Goal: Task Accomplishment & Management: Use online tool/utility

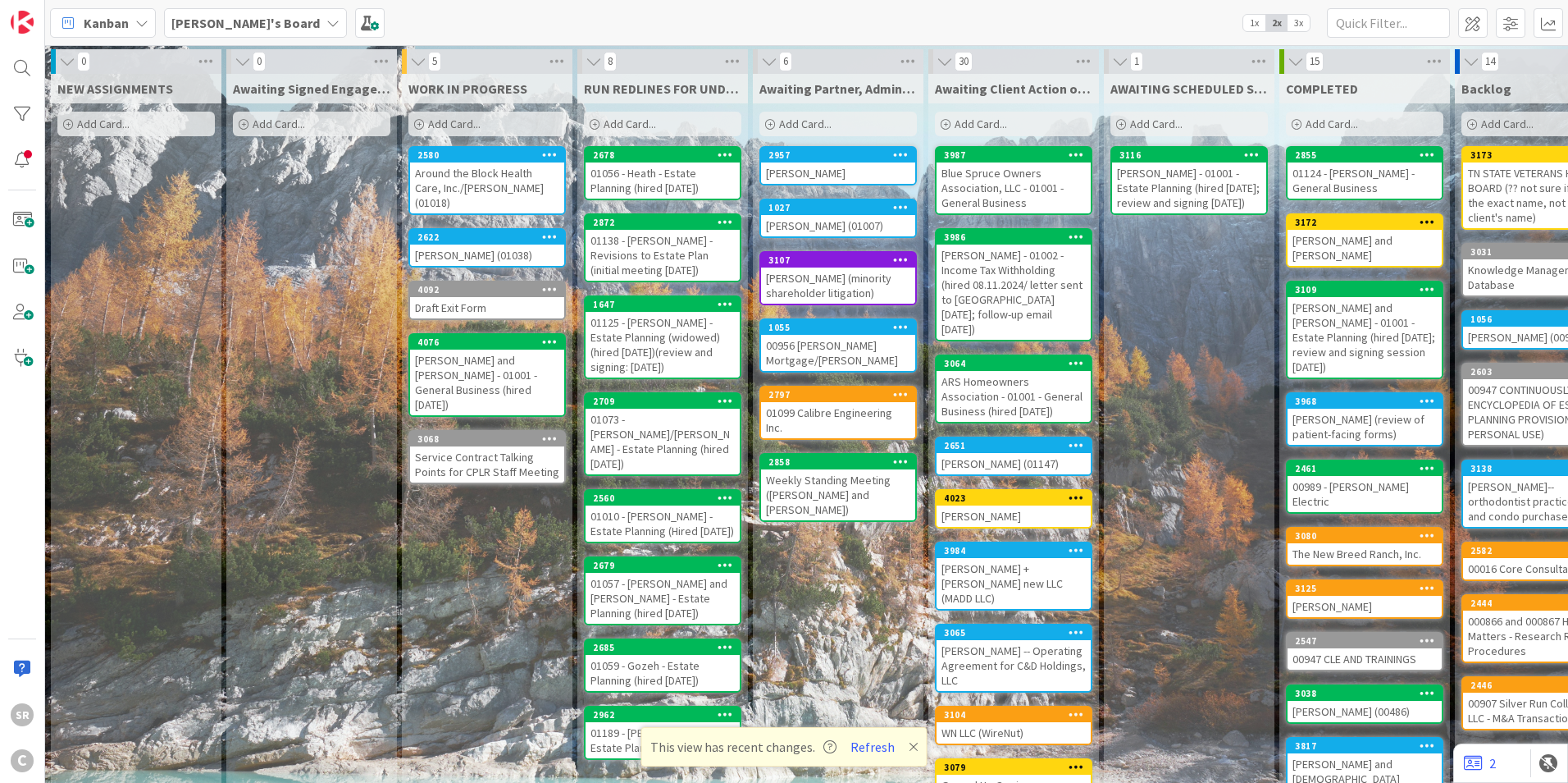
click at [481, 189] on div "Around the Block Health Care, Inc./[PERSON_NAME] (01018)" at bounding box center [487, 187] width 154 height 50
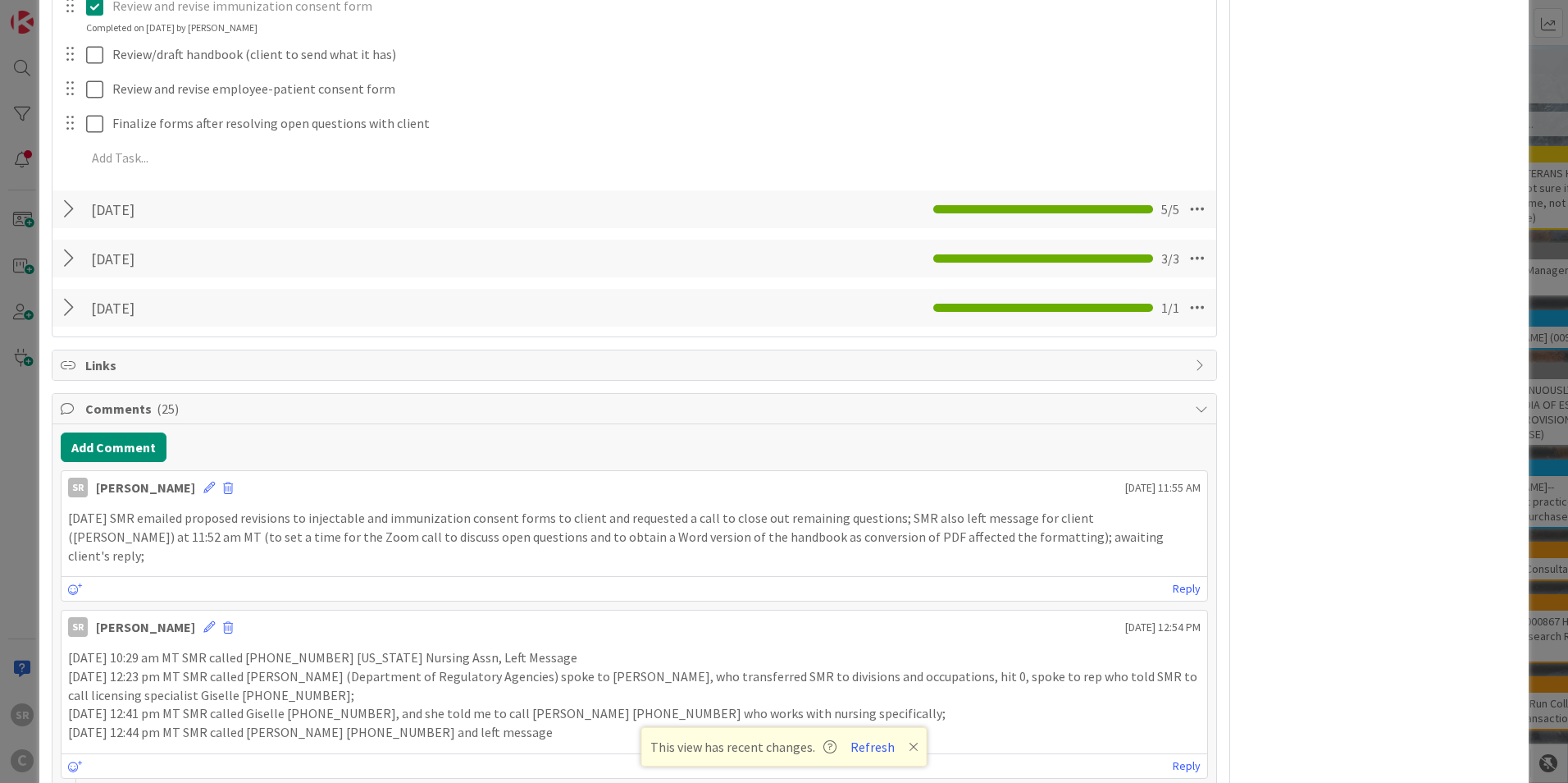
scroll to position [1454, 0]
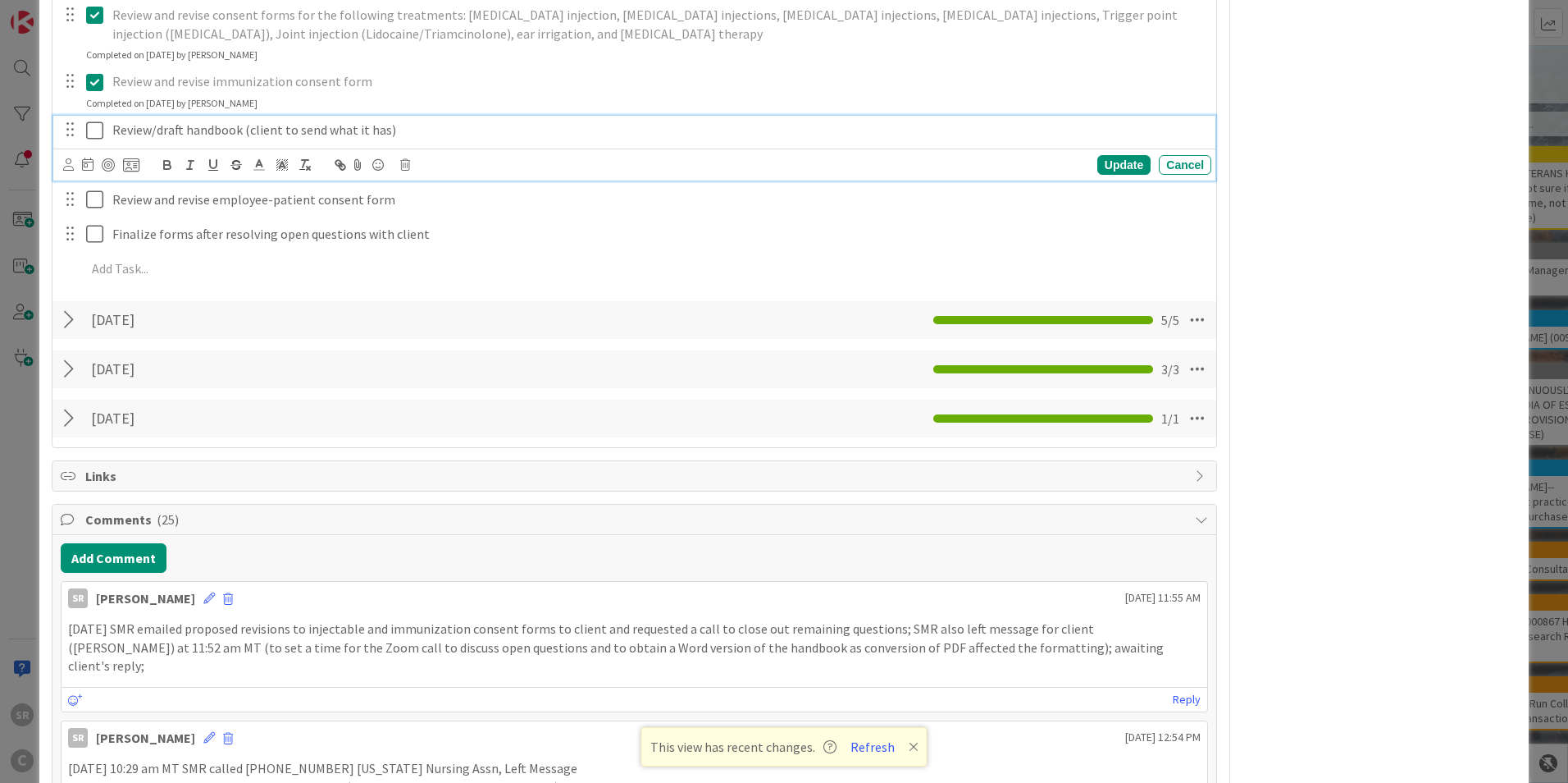
click at [92, 128] on icon at bounding box center [95, 130] width 17 height 20
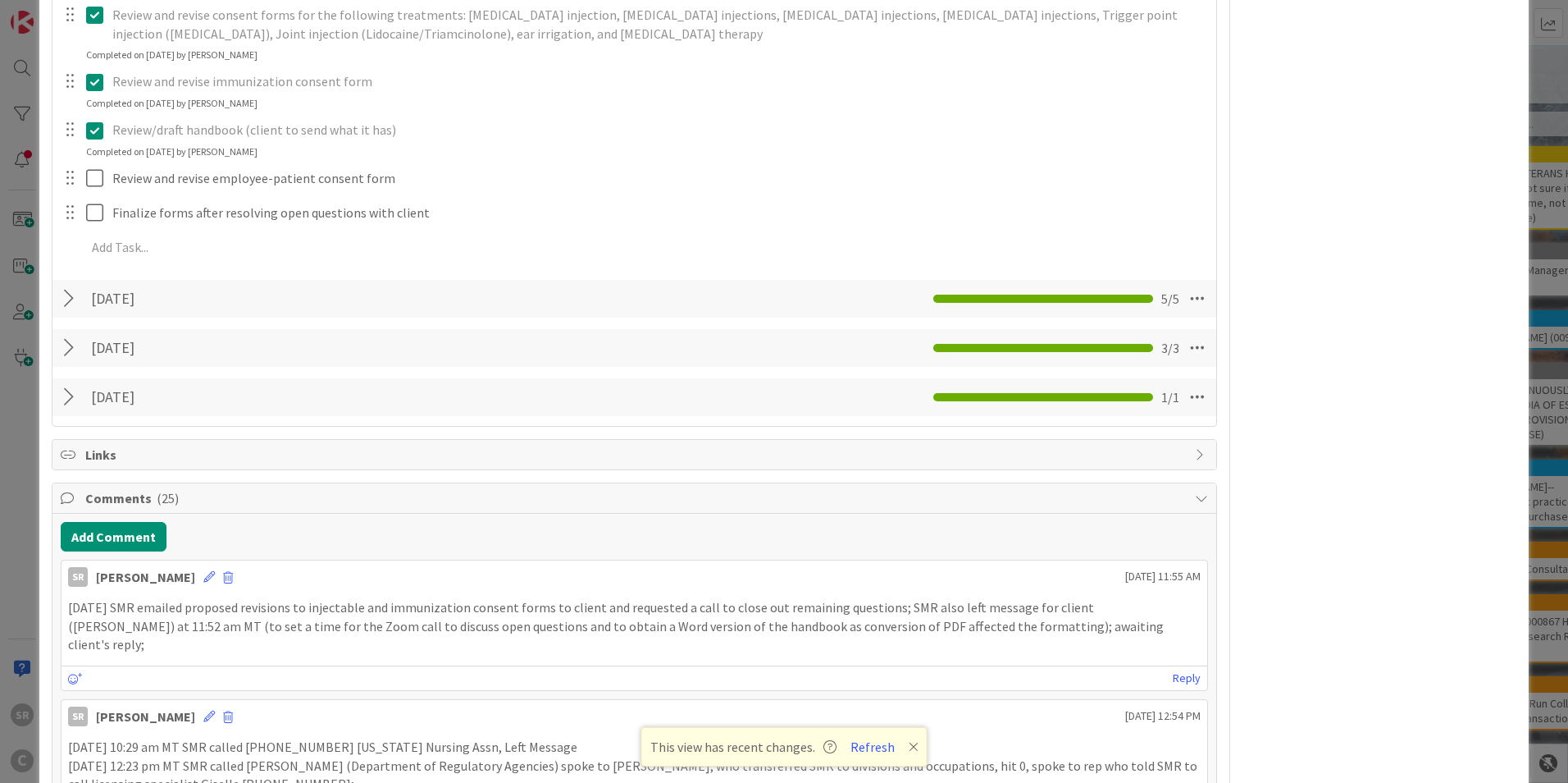
scroll to position [1464, 0]
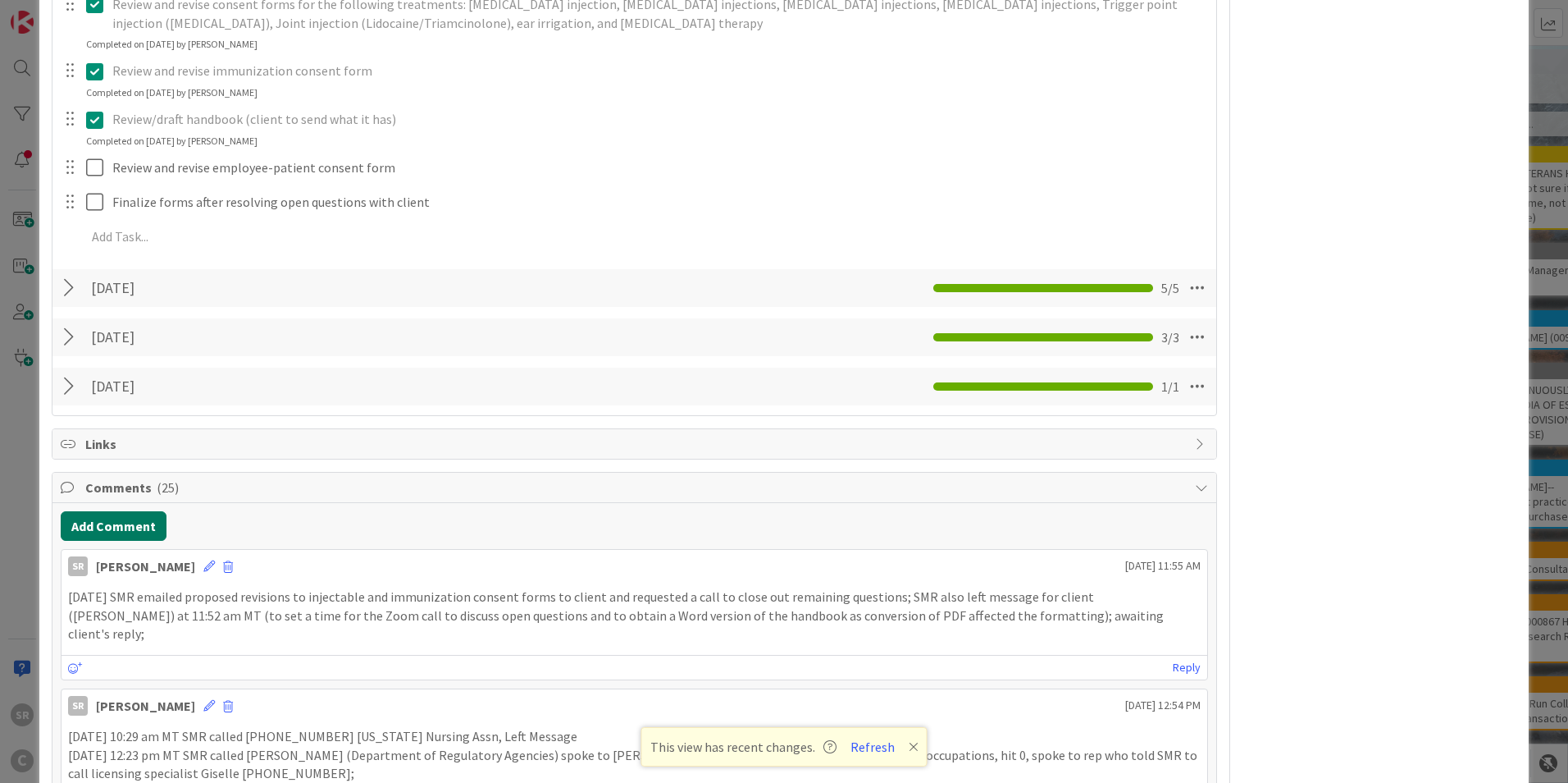
click at [88, 527] on button "Add Comment" at bounding box center [113, 525] width 106 height 29
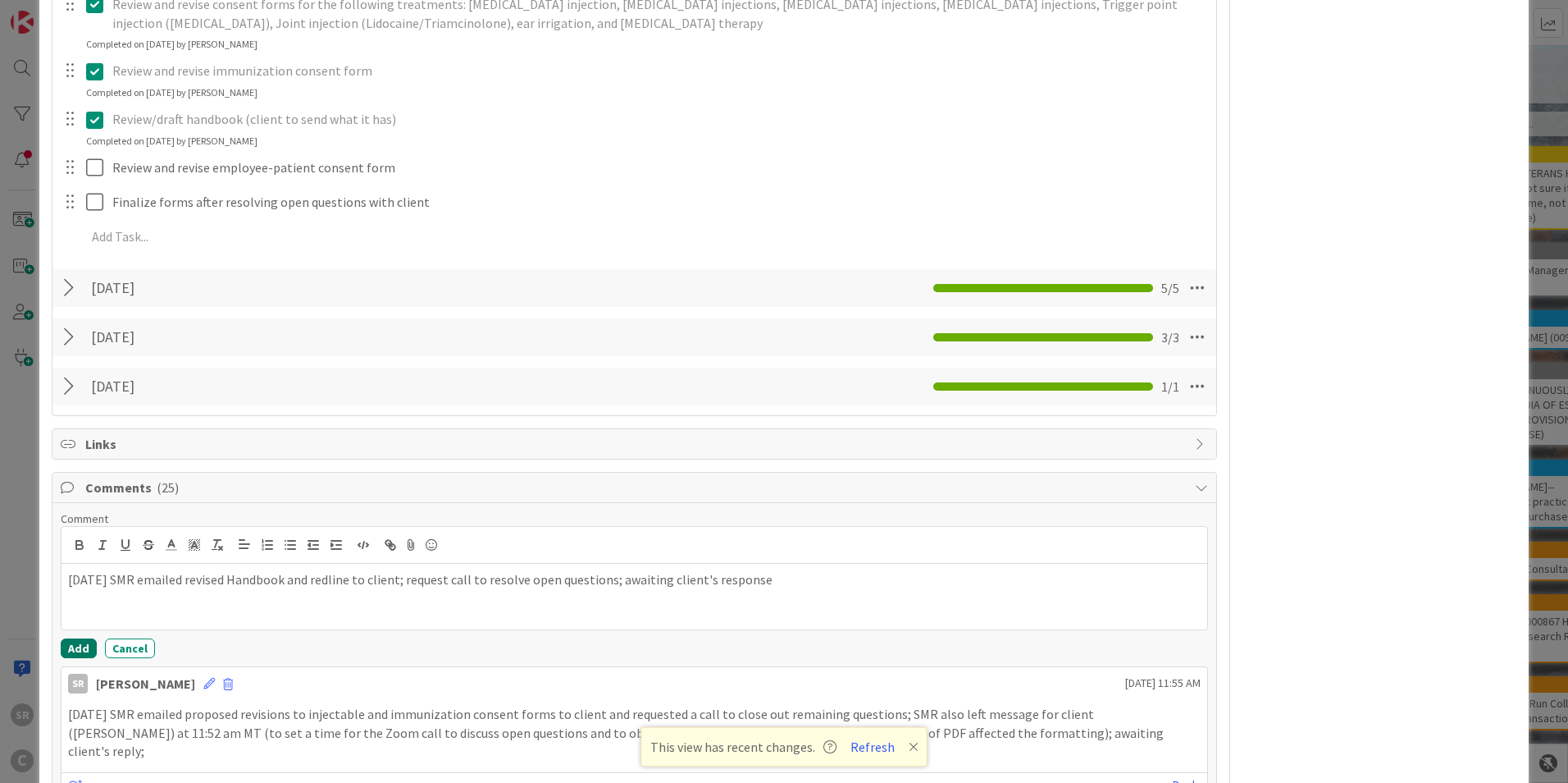
click at [84, 646] on button "Add" at bounding box center [79, 648] width 36 height 20
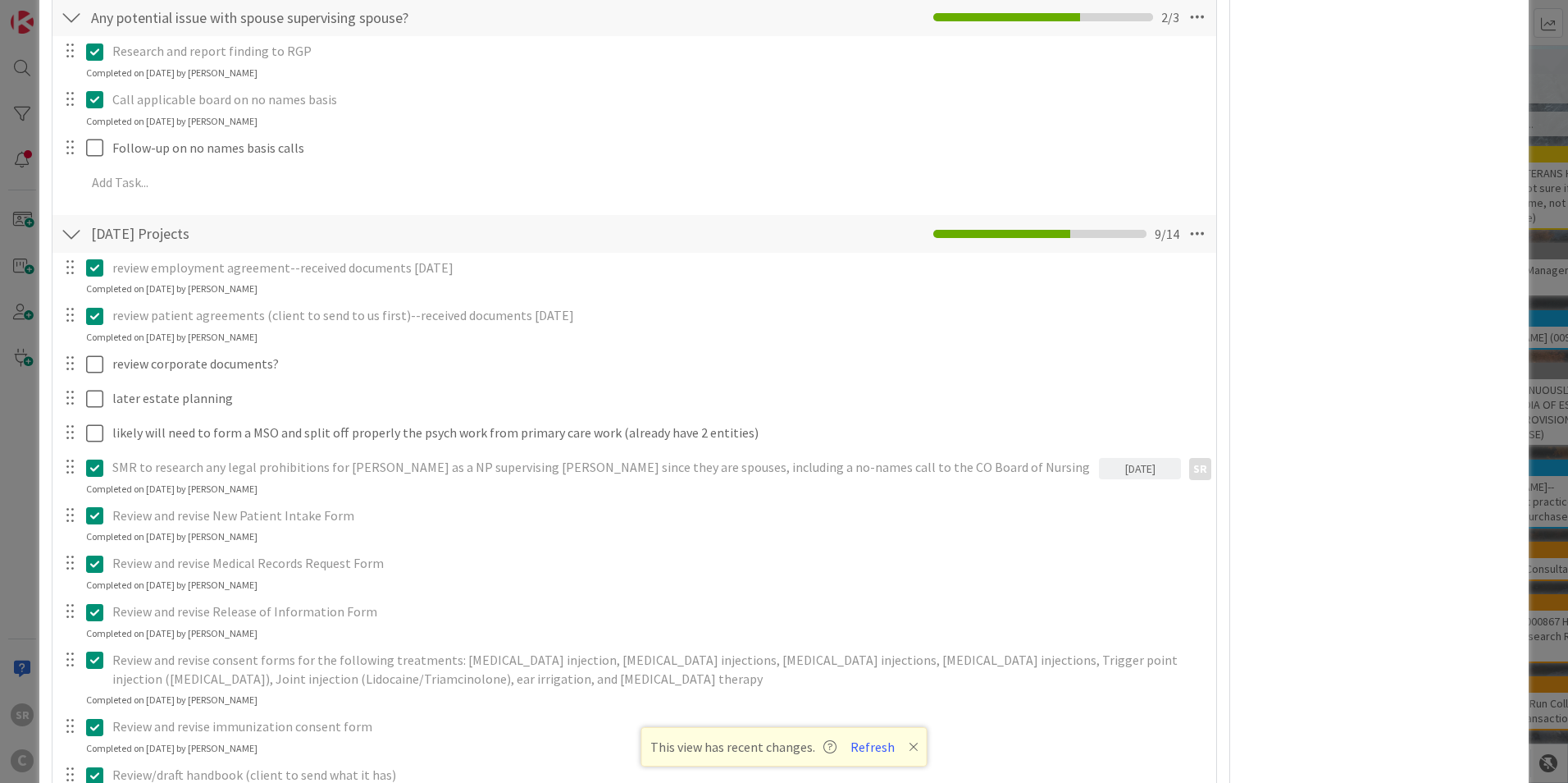
scroll to position [0, 0]
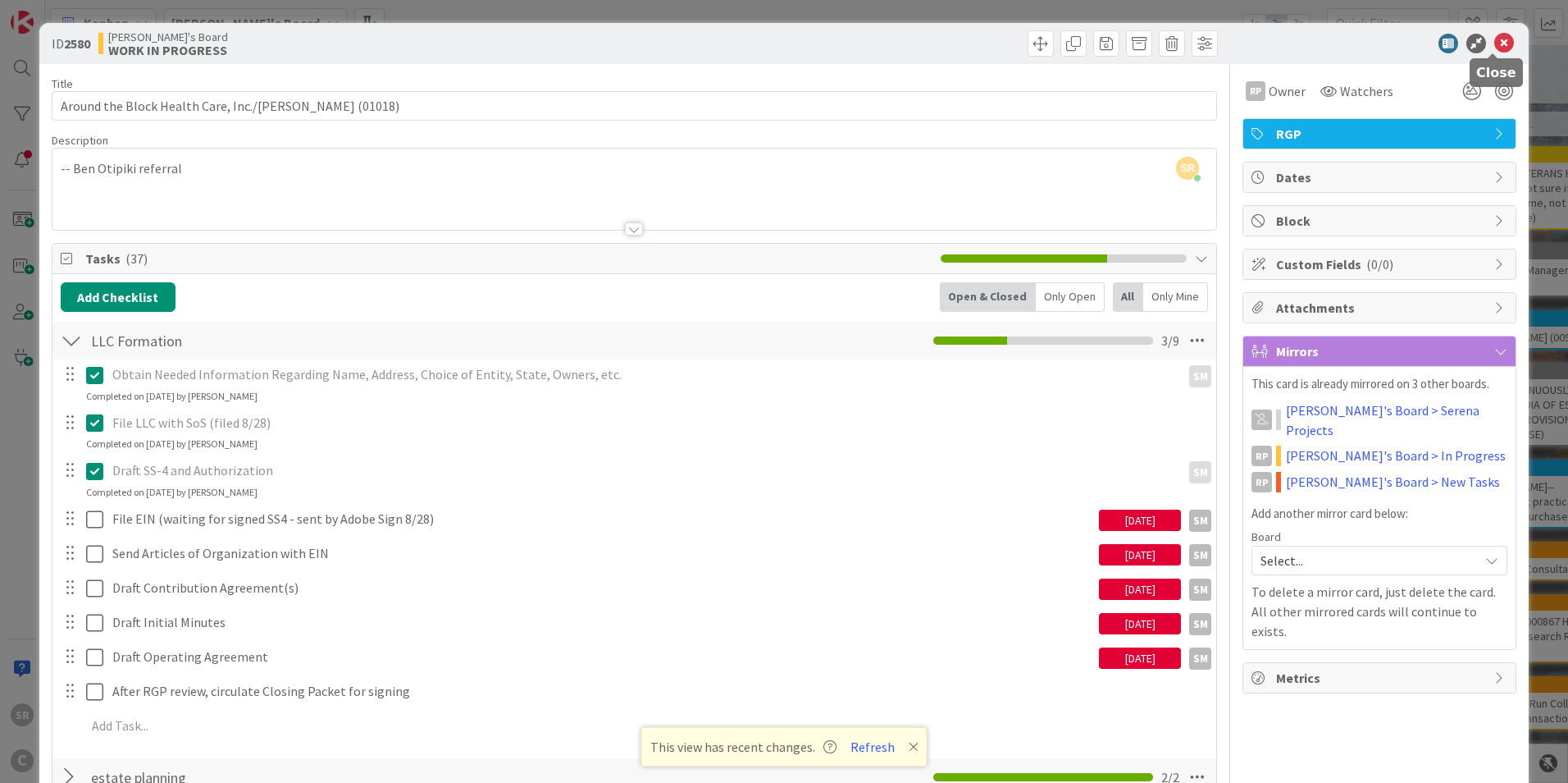
click at [1494, 44] on icon at bounding box center [1503, 43] width 20 height 20
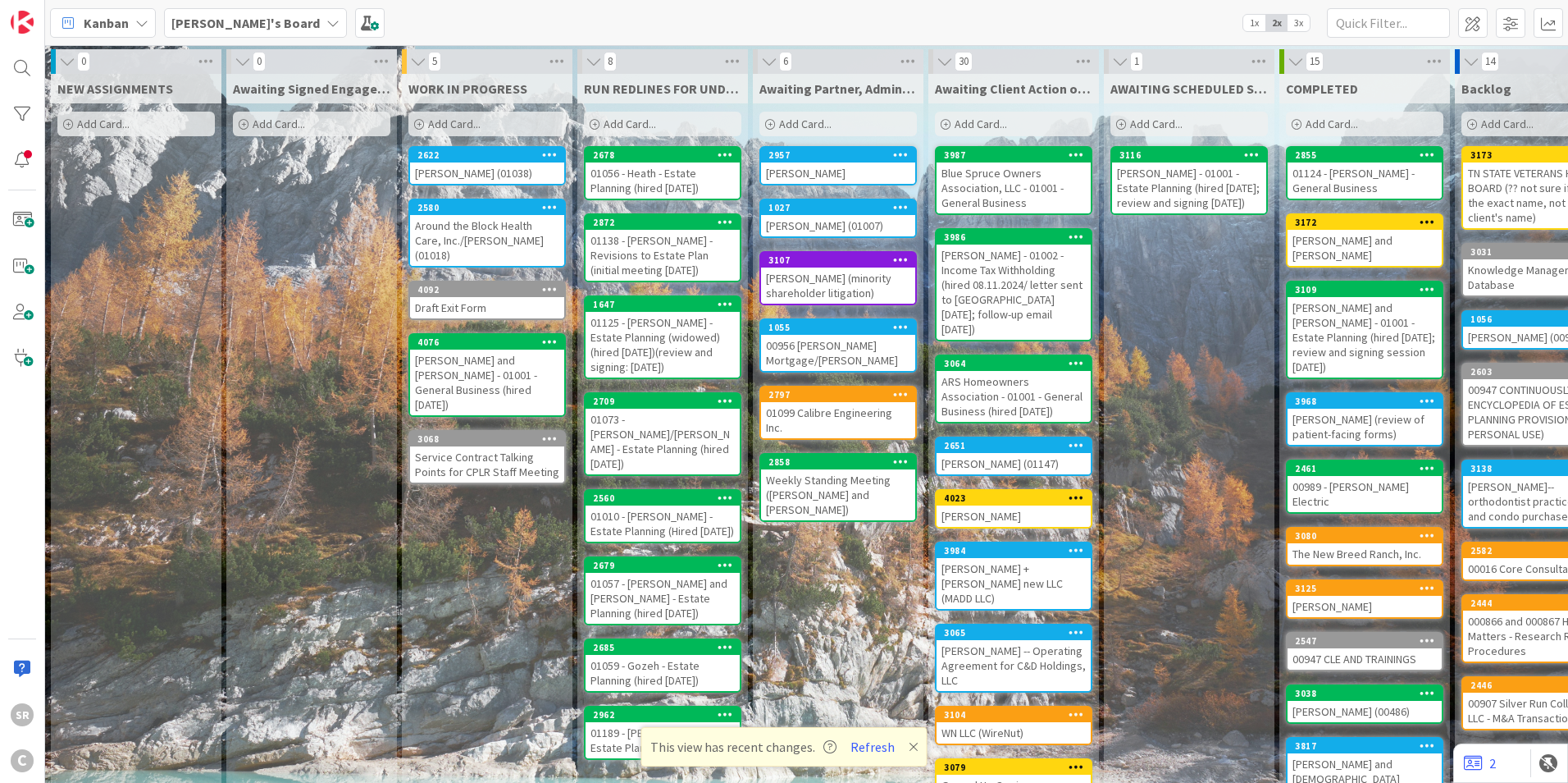
click at [114, 128] on span "Add Card..." at bounding box center [103, 124] width 52 height 15
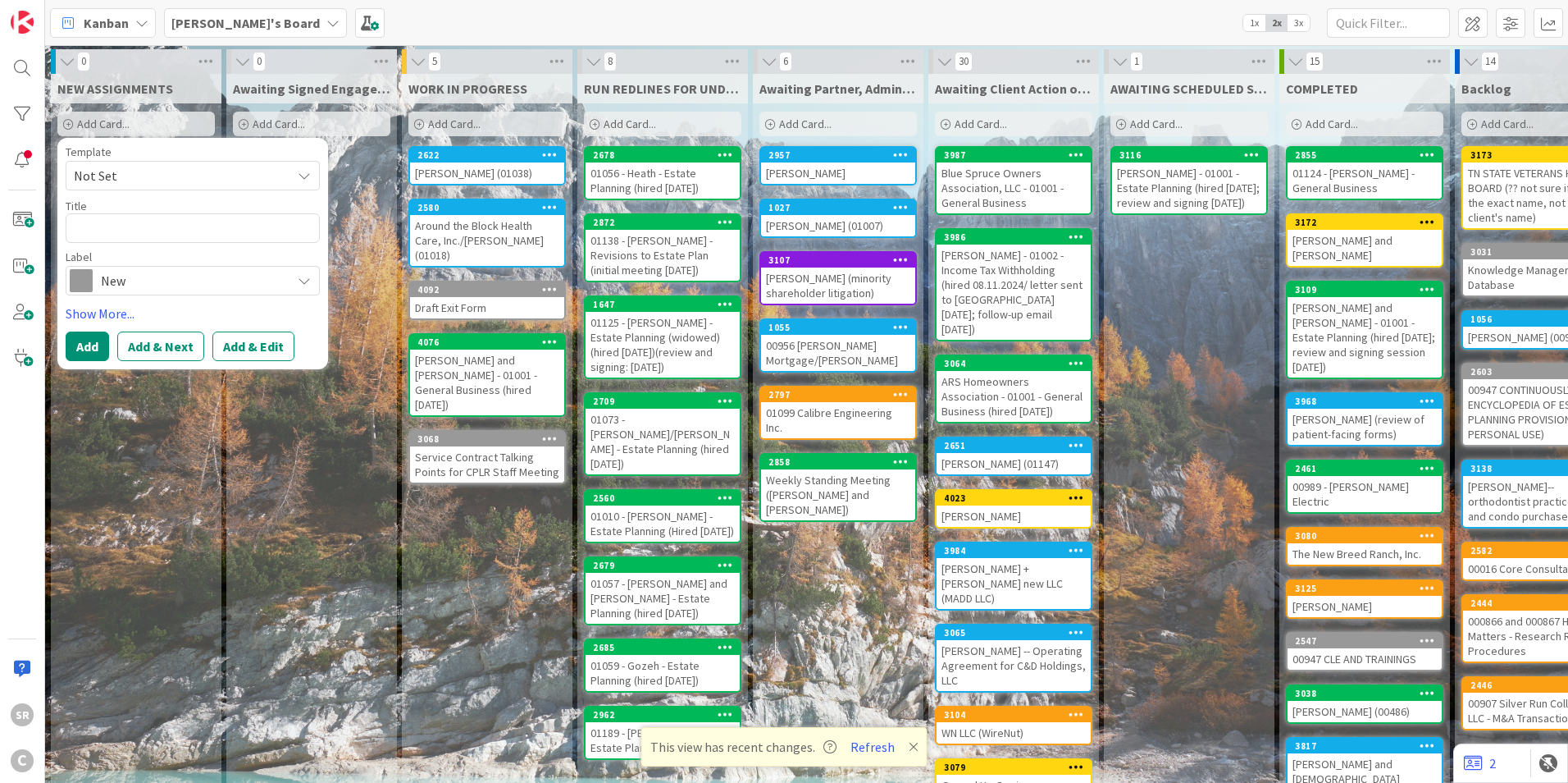
type textarea "x"
type textarea "m"
type textarea "x"
type textarea "mI"
type textarea "x"
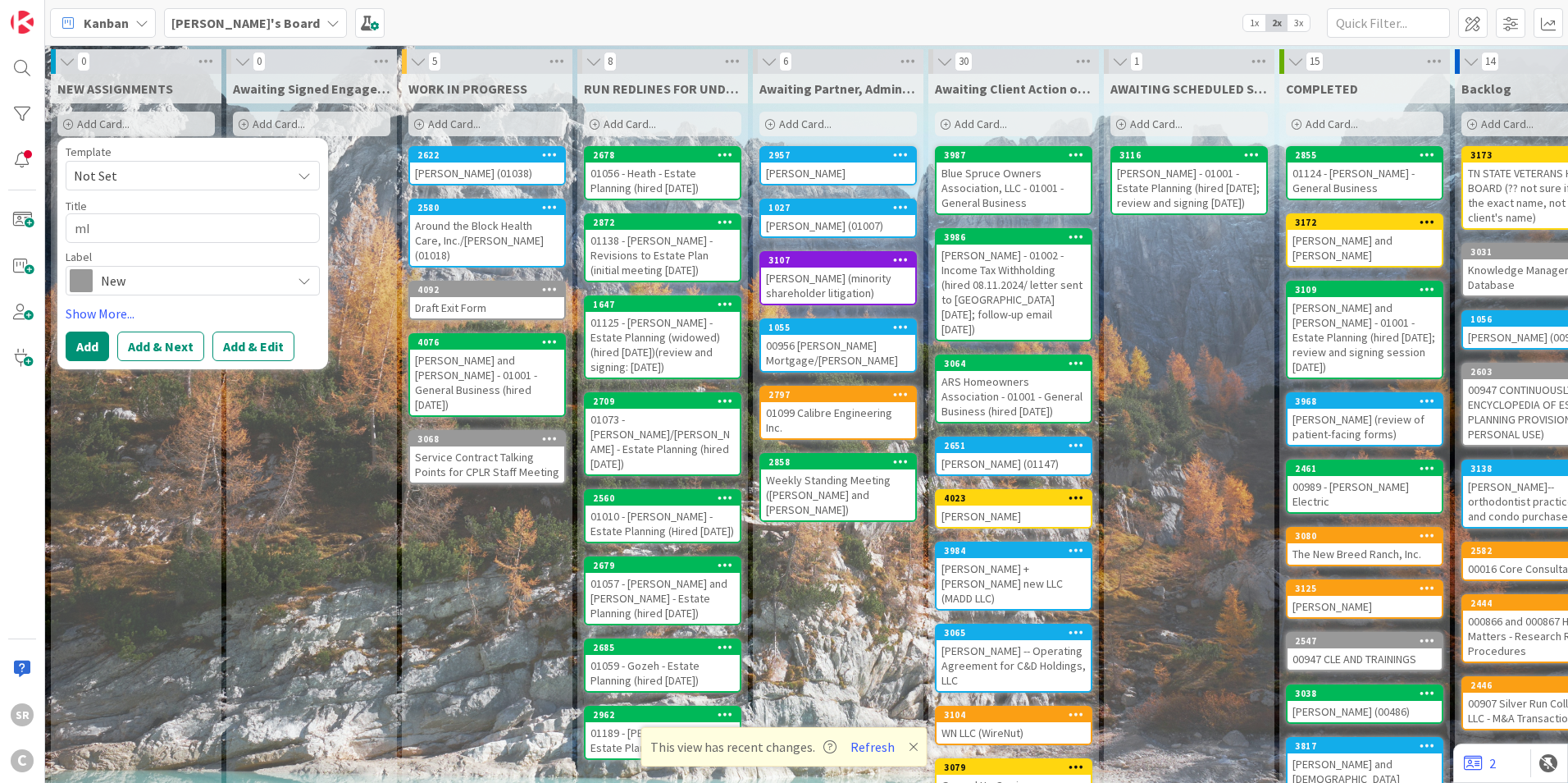
type textarea "m"
type textarea "x"
type textarea "M"
type textarea "x"
type textarea "MI"
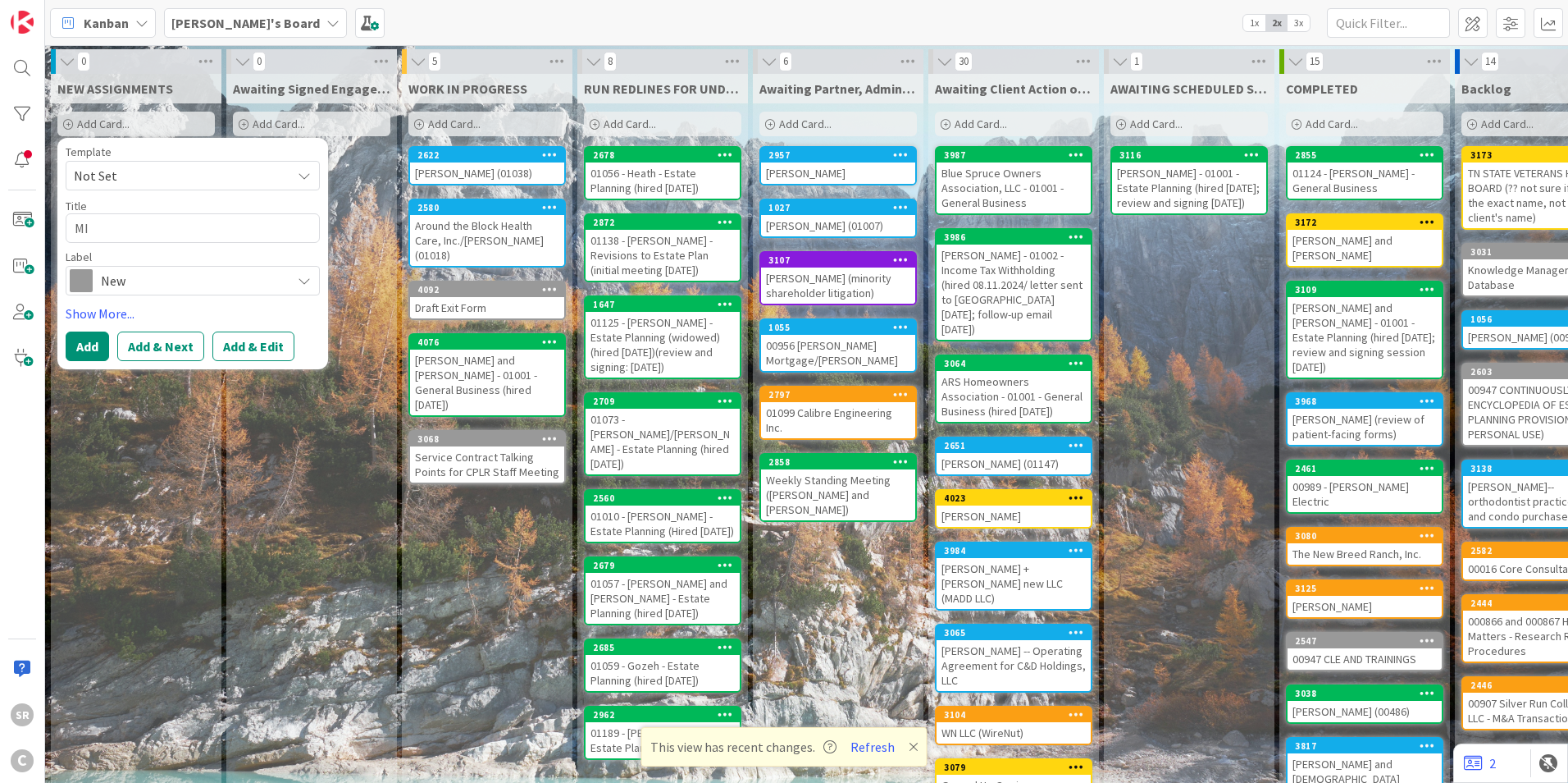
type textarea "x"
type textarea "M"
type textarea "x"
type textarea "M"
type textarea "x"
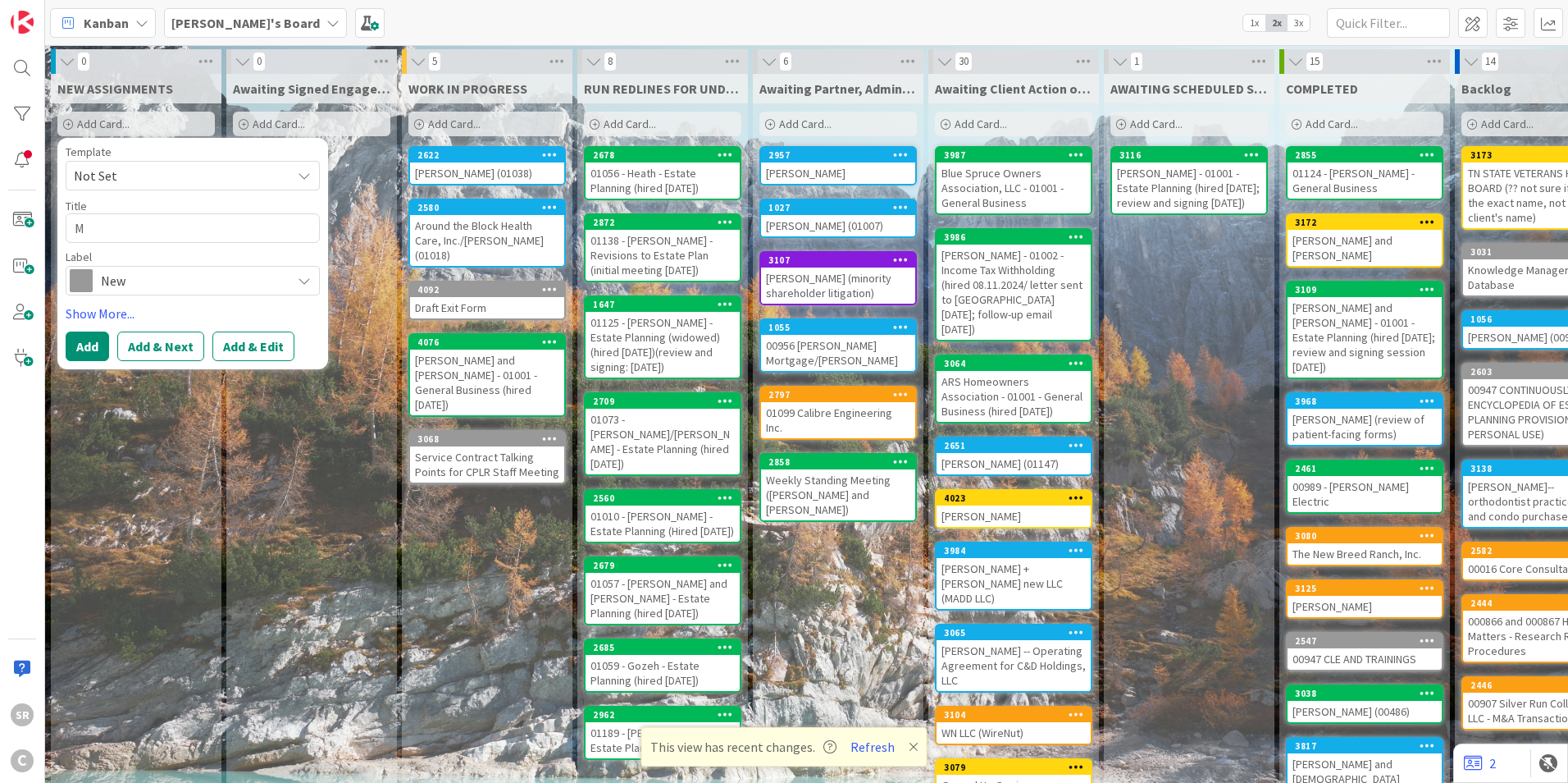
type textarea "Mi"
type textarea "x"
type textarea "Mil"
type textarea "x"
type textarea "Mill"
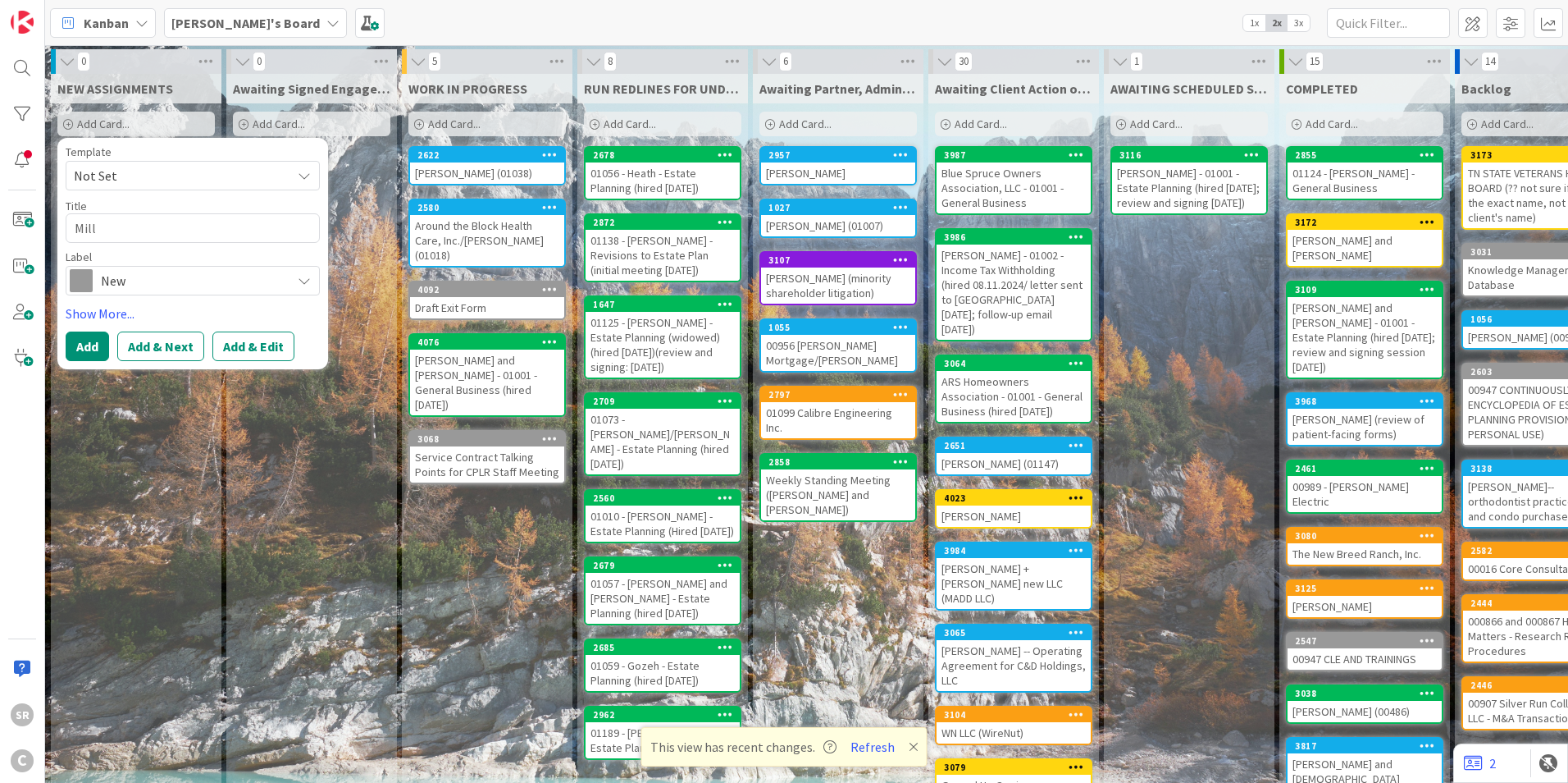
type textarea "x"
type textarea "Mille"
type textarea "x"
type textarea "[PERSON_NAME]"
type textarea "x"
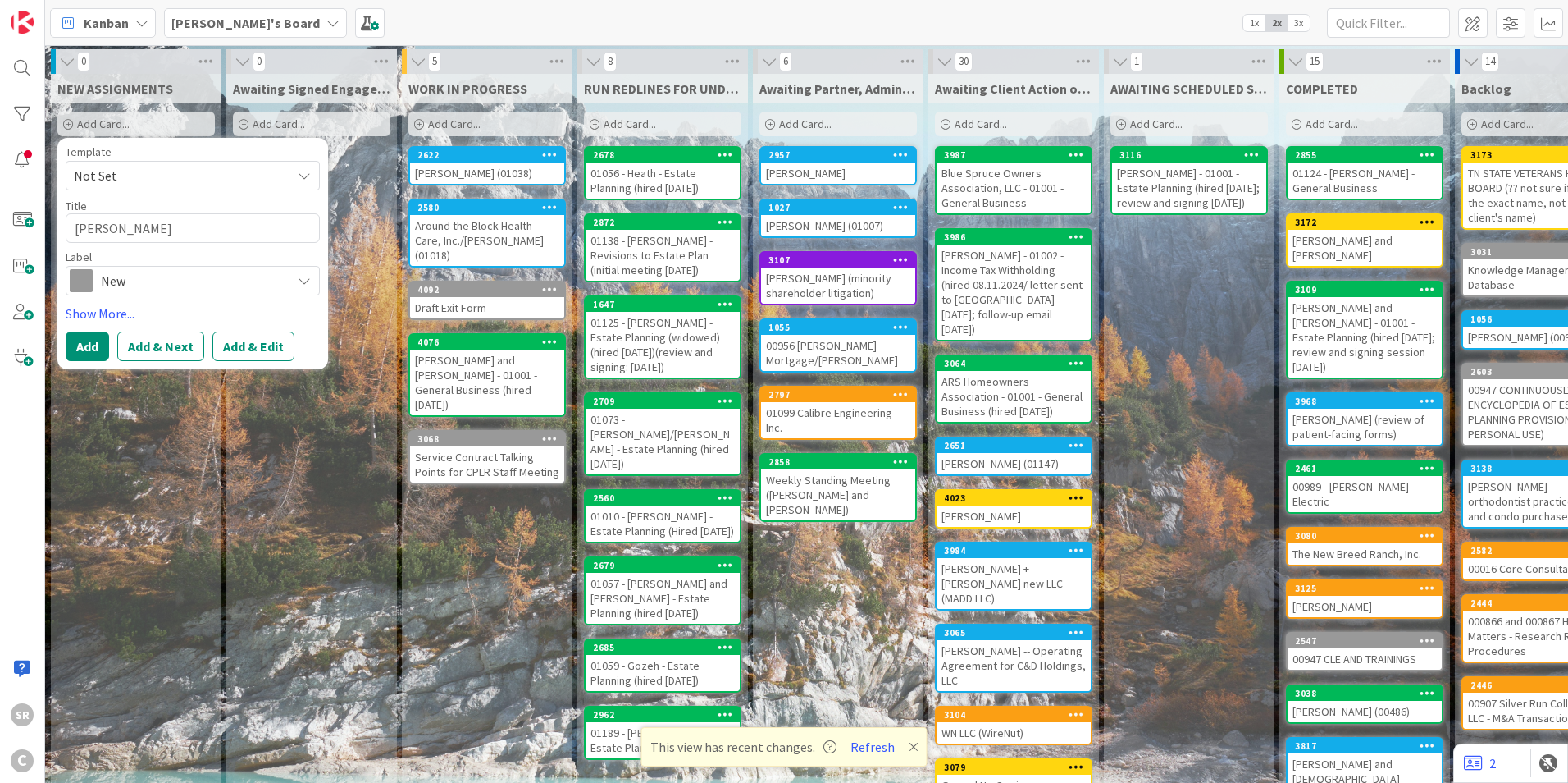
type textarea "[PERSON_NAME],"
type textarea "x"
type textarea "[PERSON_NAME],"
type textarea "x"
type textarea "[PERSON_NAME], A"
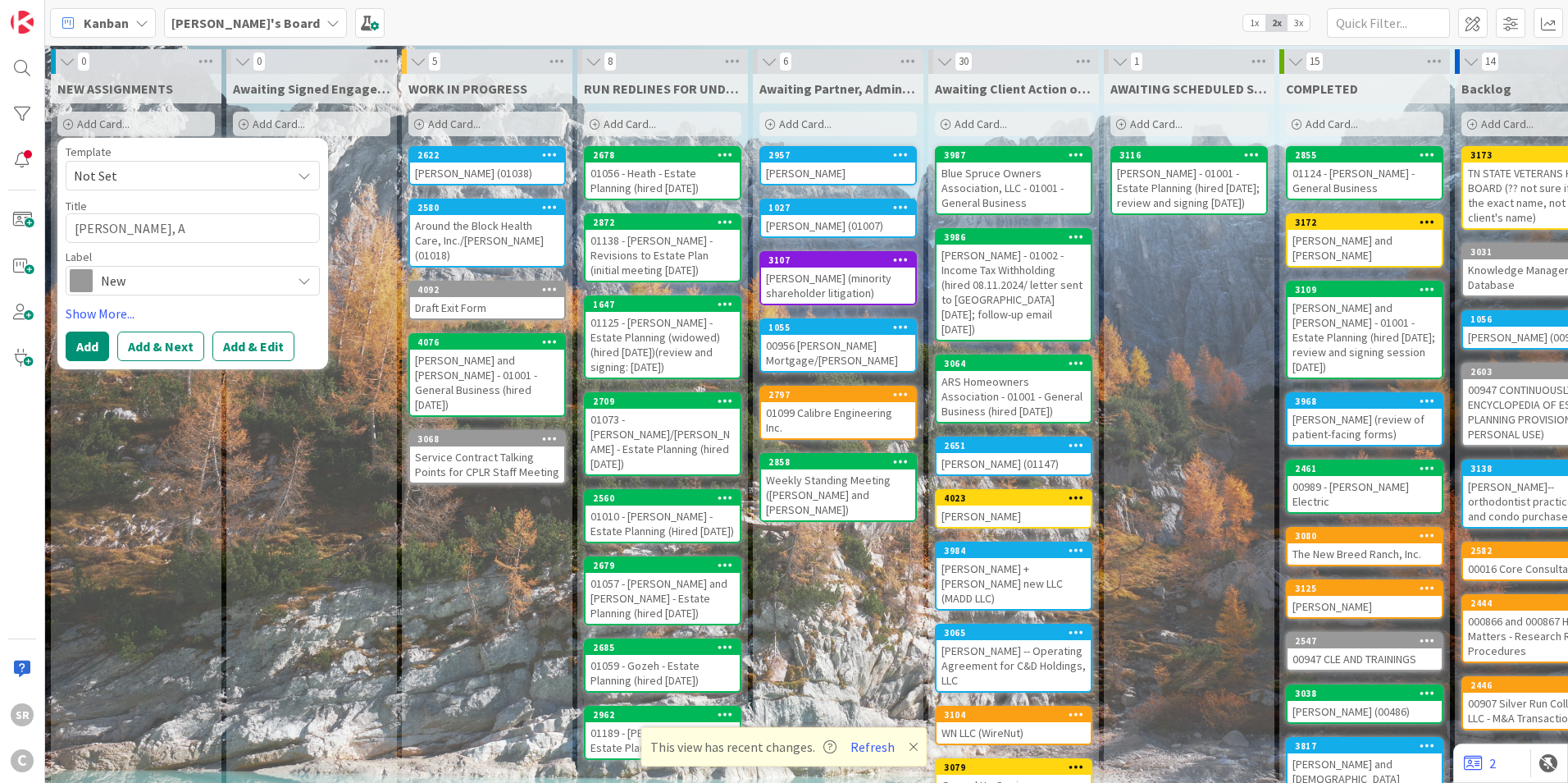
type textarea "x"
type textarea "[PERSON_NAME]"
type textarea "x"
type textarea "[PERSON_NAME], Ale"
type textarea "x"
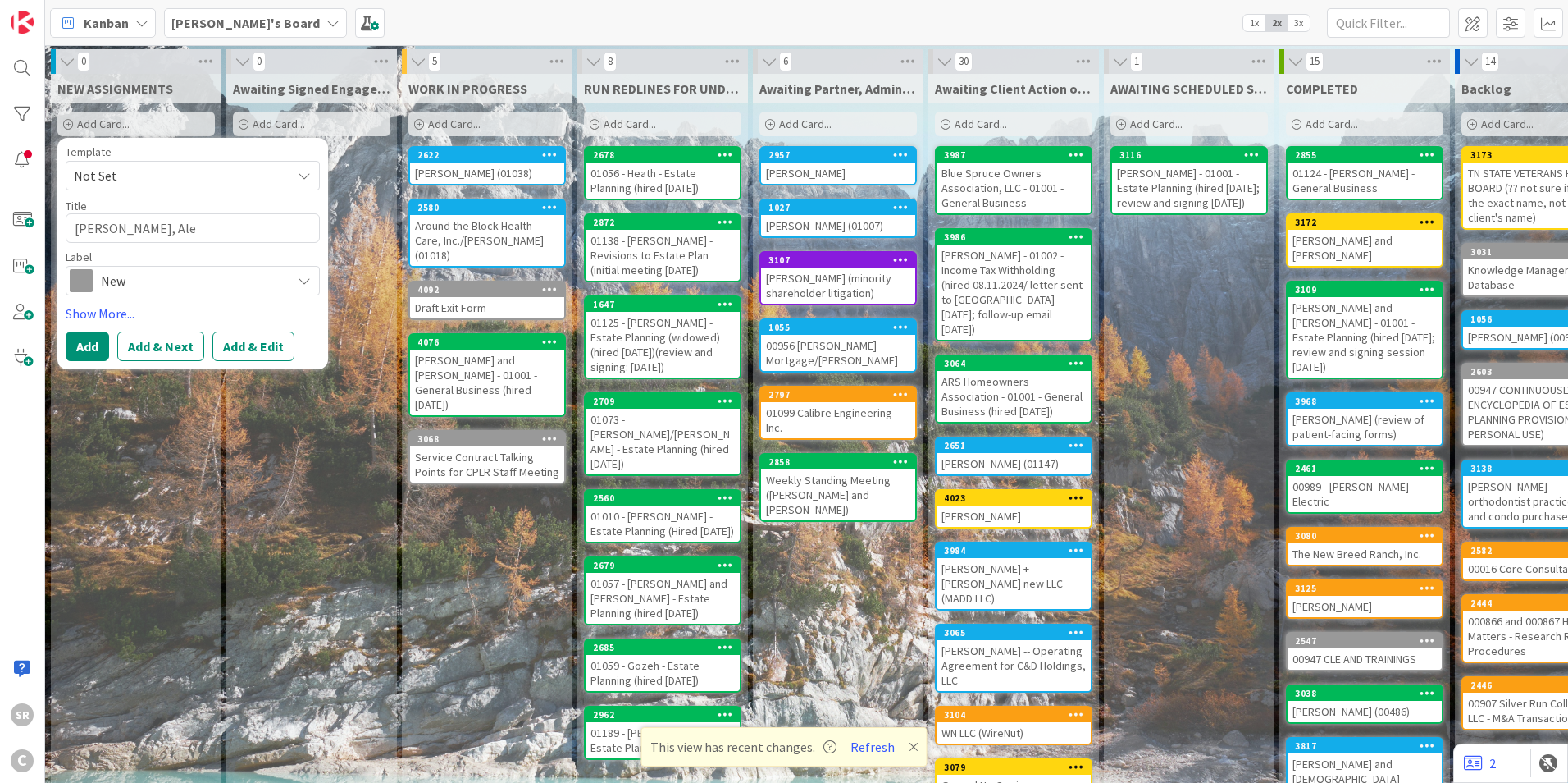
type textarea "[PERSON_NAME]"
type textarea "x"
type textarea "[PERSON_NAME]"
type textarea "x"
type textarea "[PERSON_NAME] ("
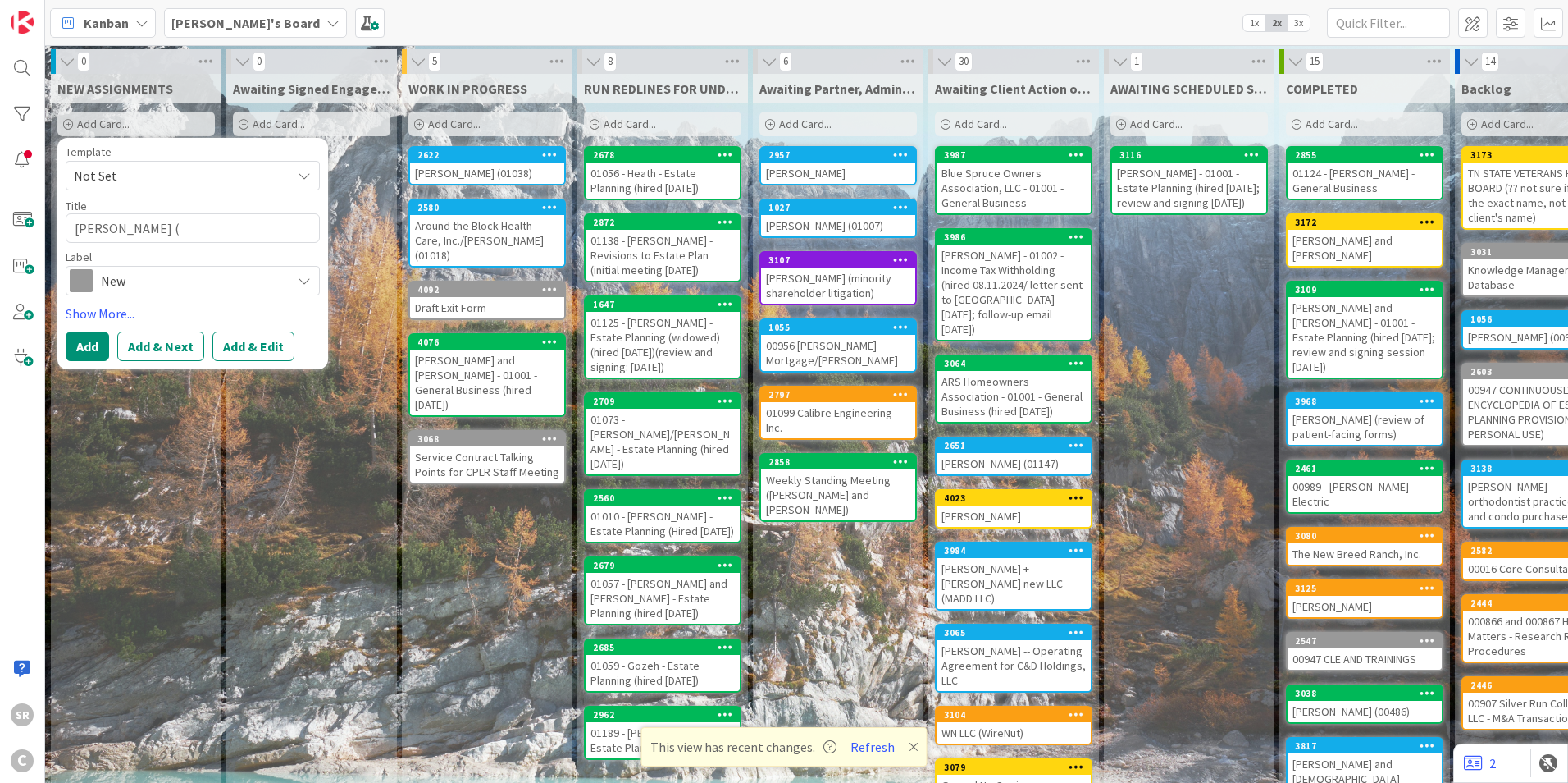
type textarea "x"
type textarea "[PERSON_NAME] (c"
type textarea "x"
type textarea "[PERSON_NAME] (co"
type textarea "x"
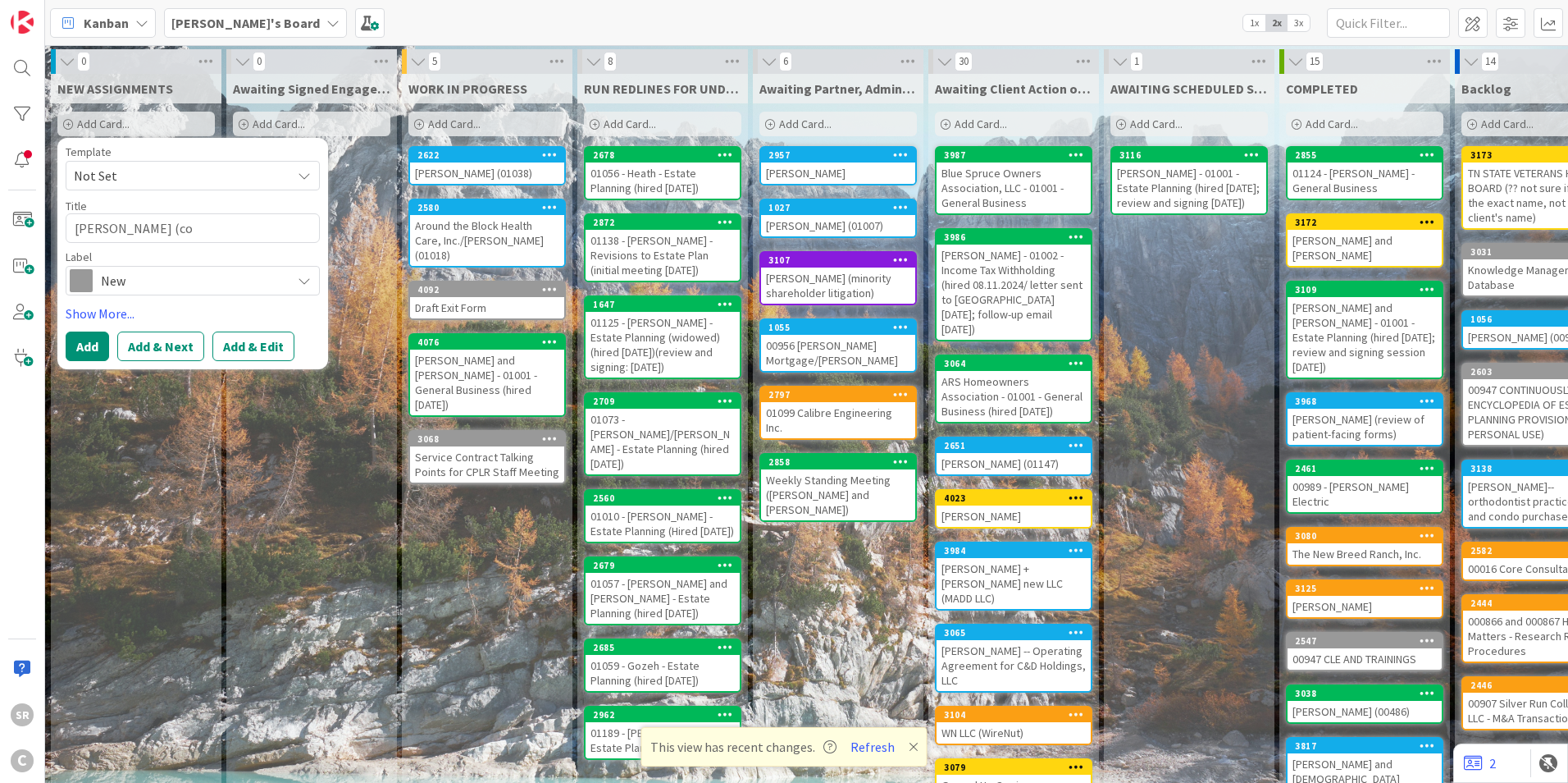
type textarea "[PERSON_NAME] (co-"
type textarea "x"
type textarea "[PERSON_NAME] (co-ha"
type textarea "x"
type textarea "[PERSON_NAME] (co-hab"
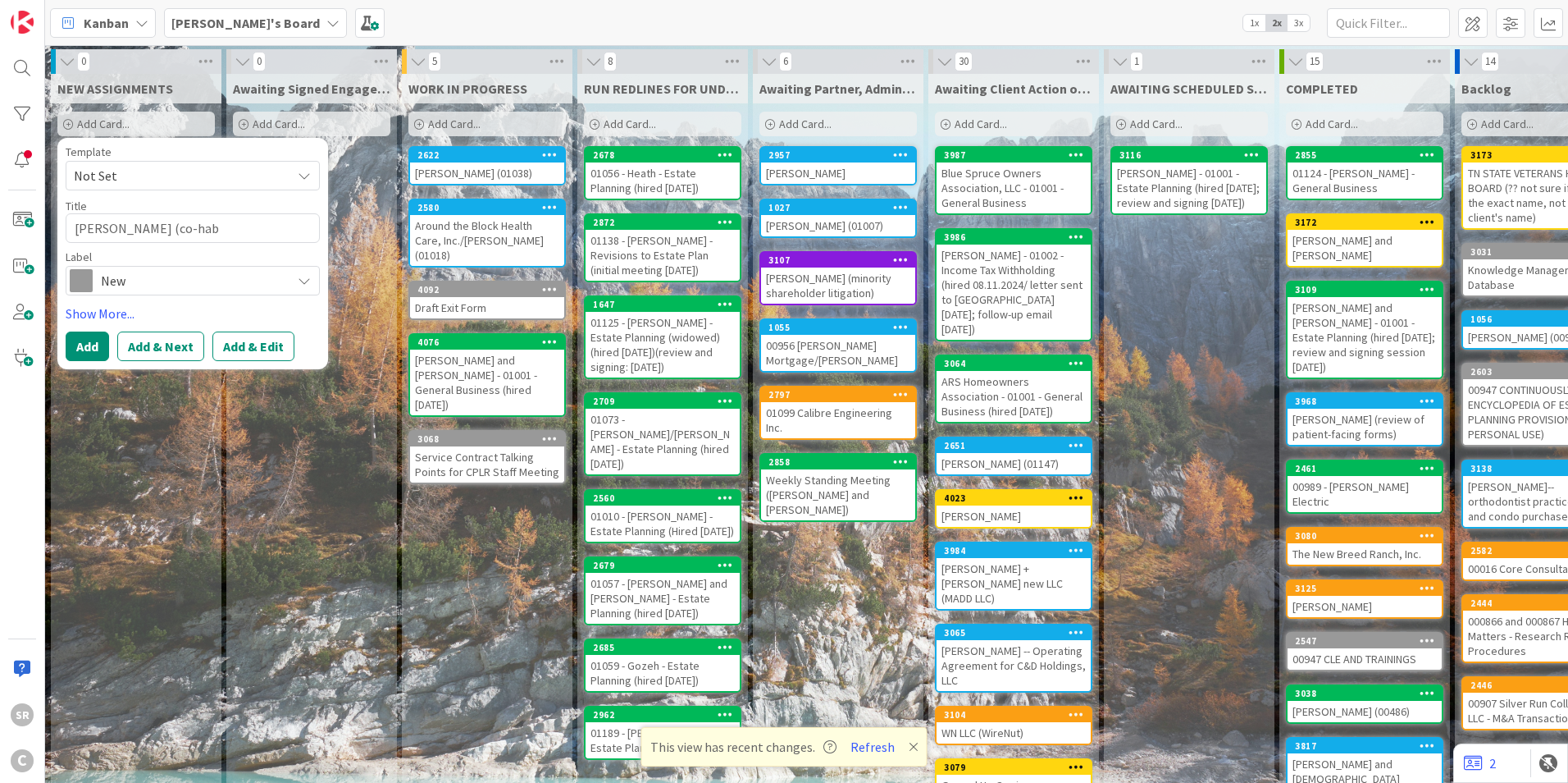
type textarea "x"
type textarea "[PERSON_NAME] (co-habi"
type textarea "x"
type textarea "[PERSON_NAME] (co-habit"
type textarea "x"
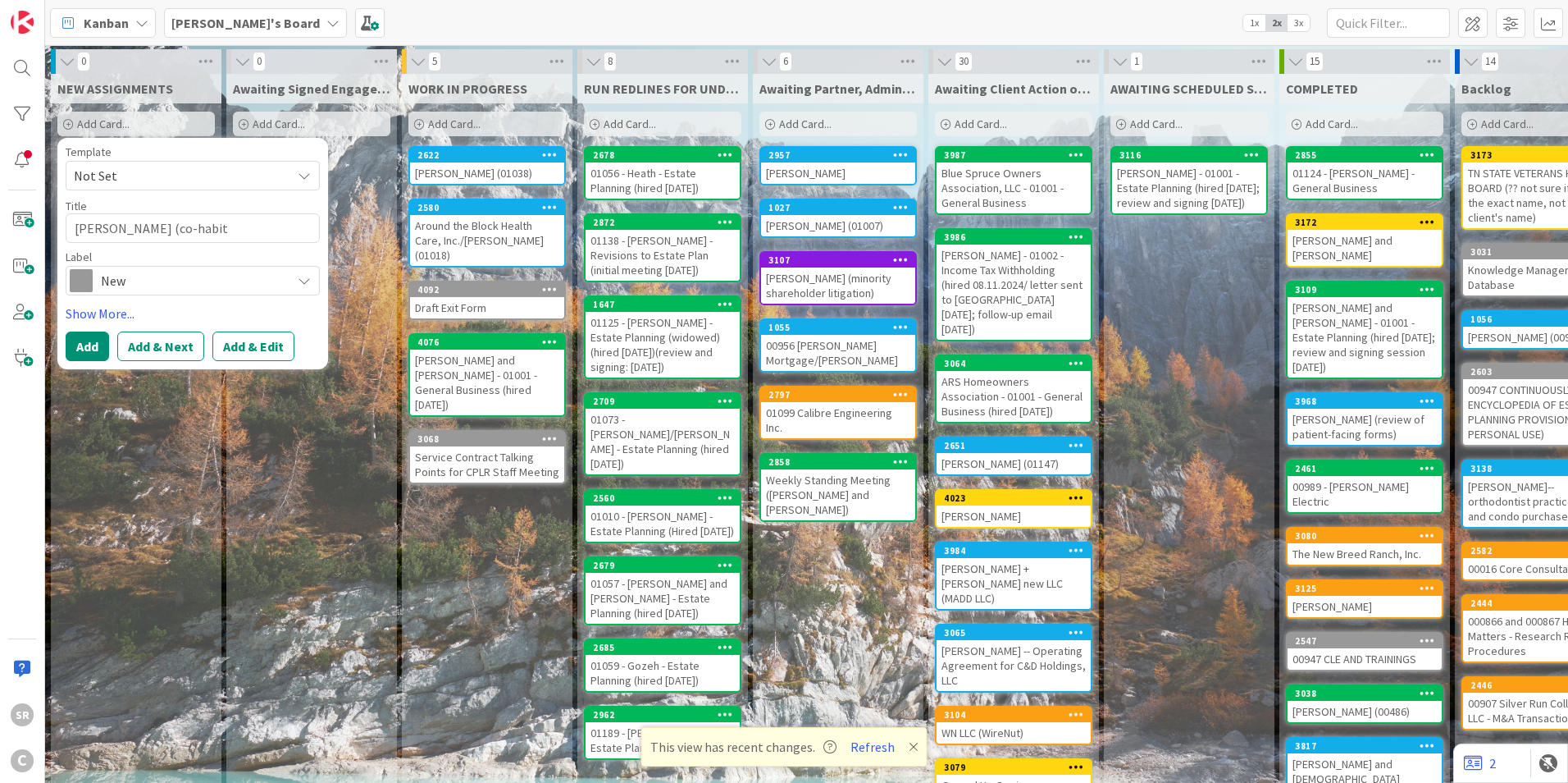
type textarea "[PERSON_NAME] (co-habita"
type textarea "x"
type textarea "[PERSON_NAME] (co-habitat"
type textarea "x"
type textarea "[PERSON_NAME] (co-habitati"
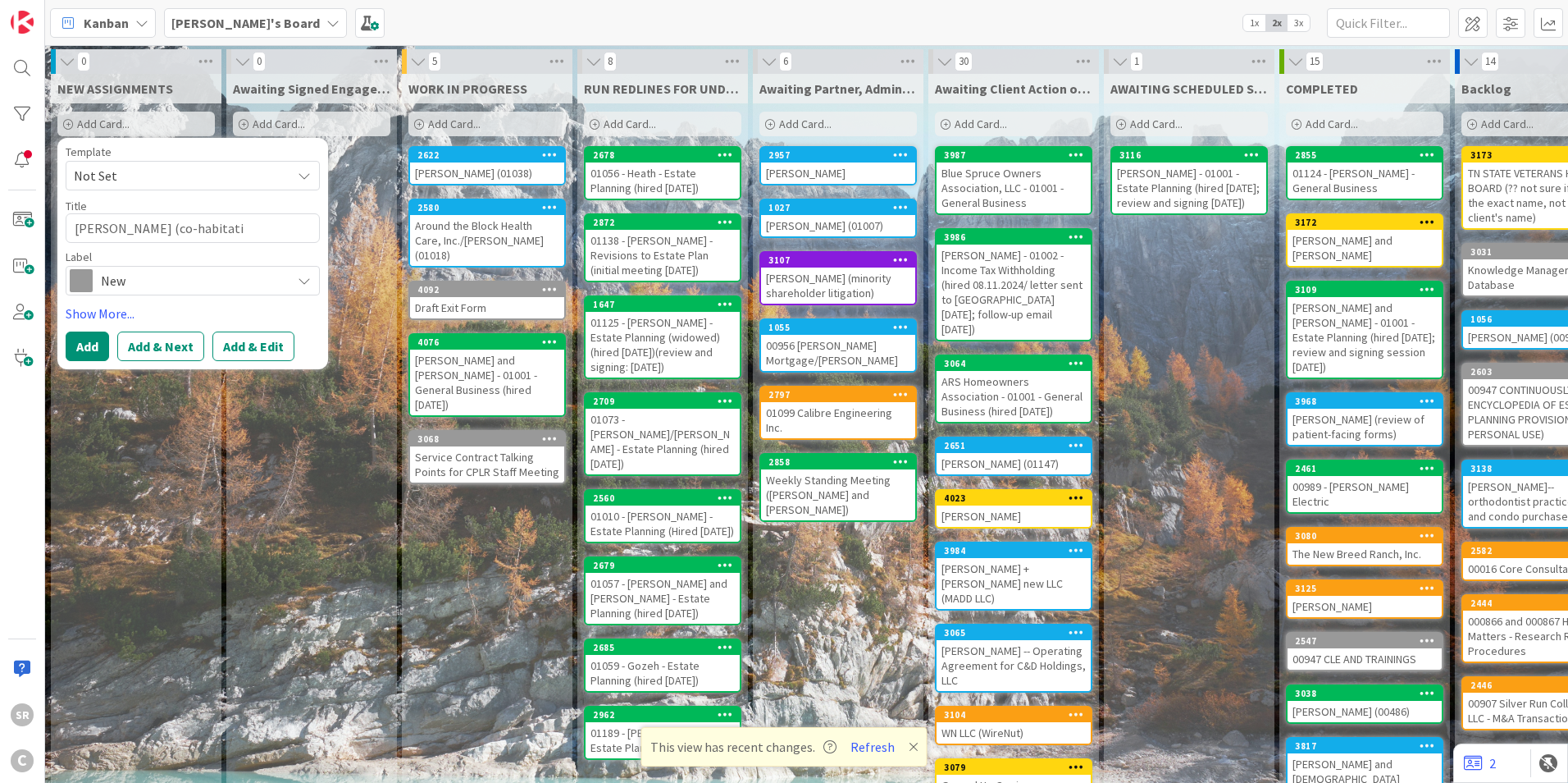
type textarea "x"
type textarea "[PERSON_NAME] (co-habitatio"
type textarea "x"
type textarea "[PERSON_NAME] (co-habitation"
type textarea "x"
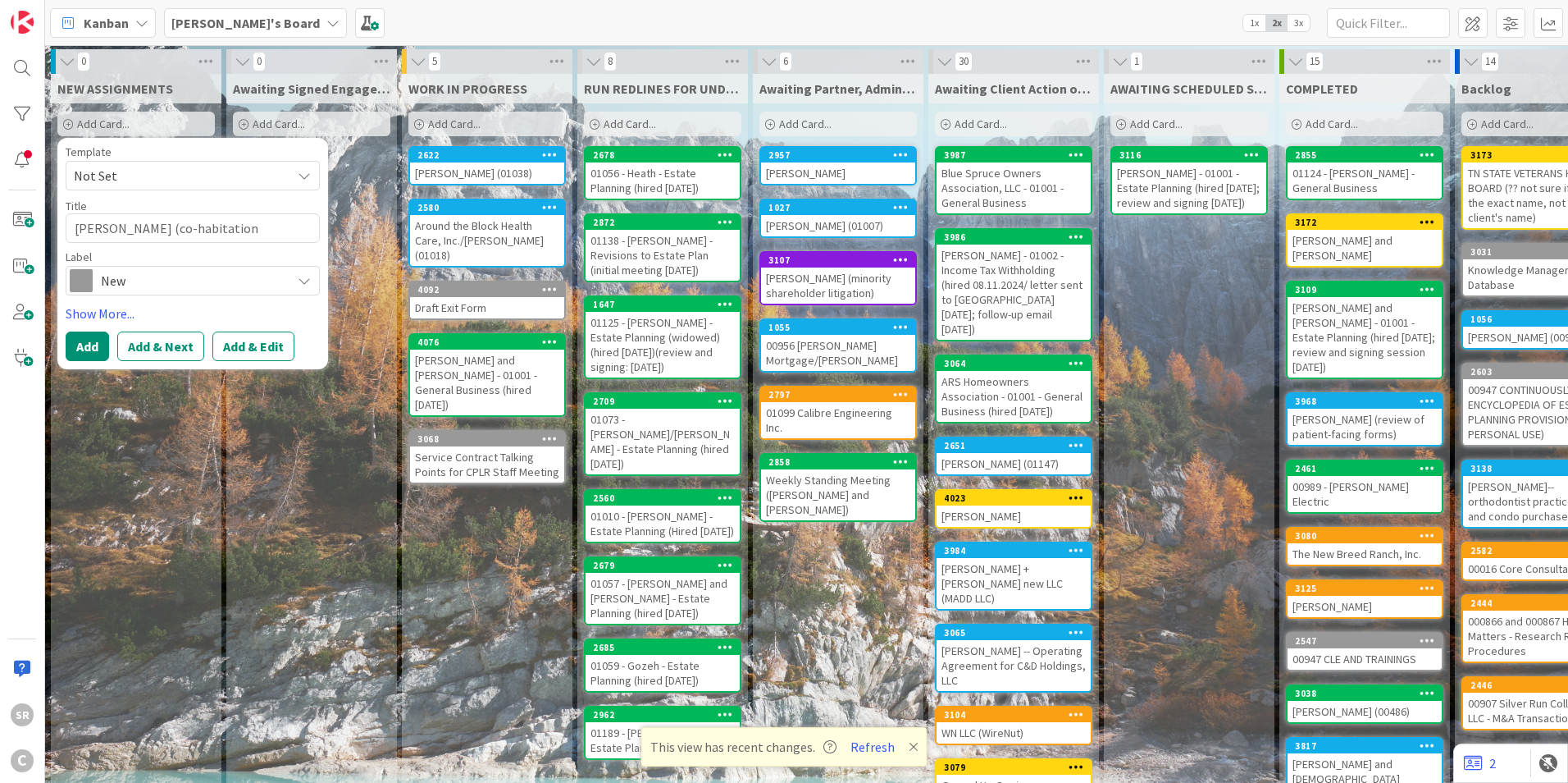
type textarea "[PERSON_NAME] (co-habitation"
type textarea "x"
type textarea "[PERSON_NAME] (co-habitation i"
type textarea "x"
type textarea "[PERSON_NAME] (co-habitation is"
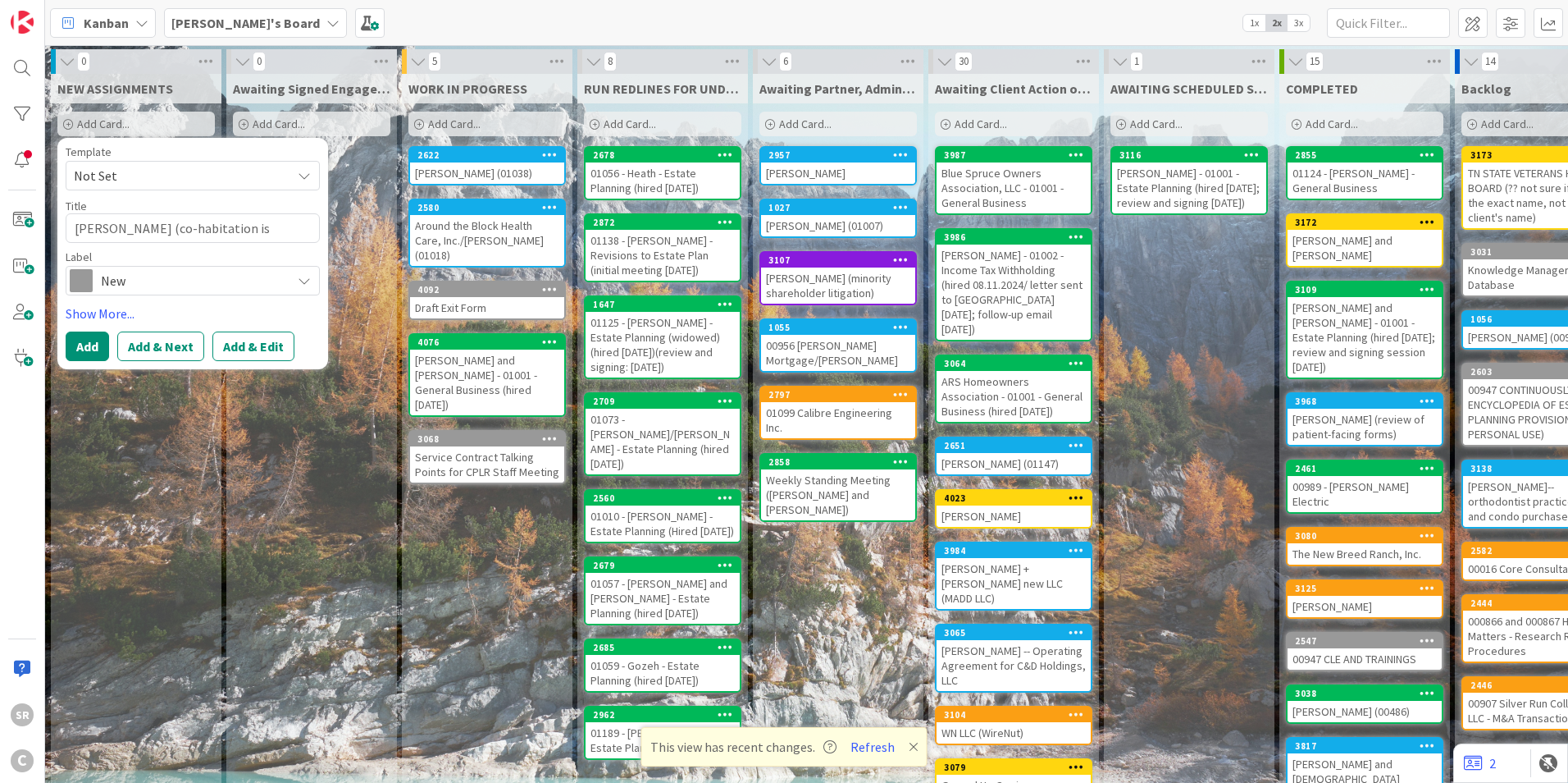
type textarea "x"
type textarea "[PERSON_NAME] (co-habitation iss"
type textarea "x"
type textarea "[PERSON_NAME] (co-habitation issu"
type textarea "x"
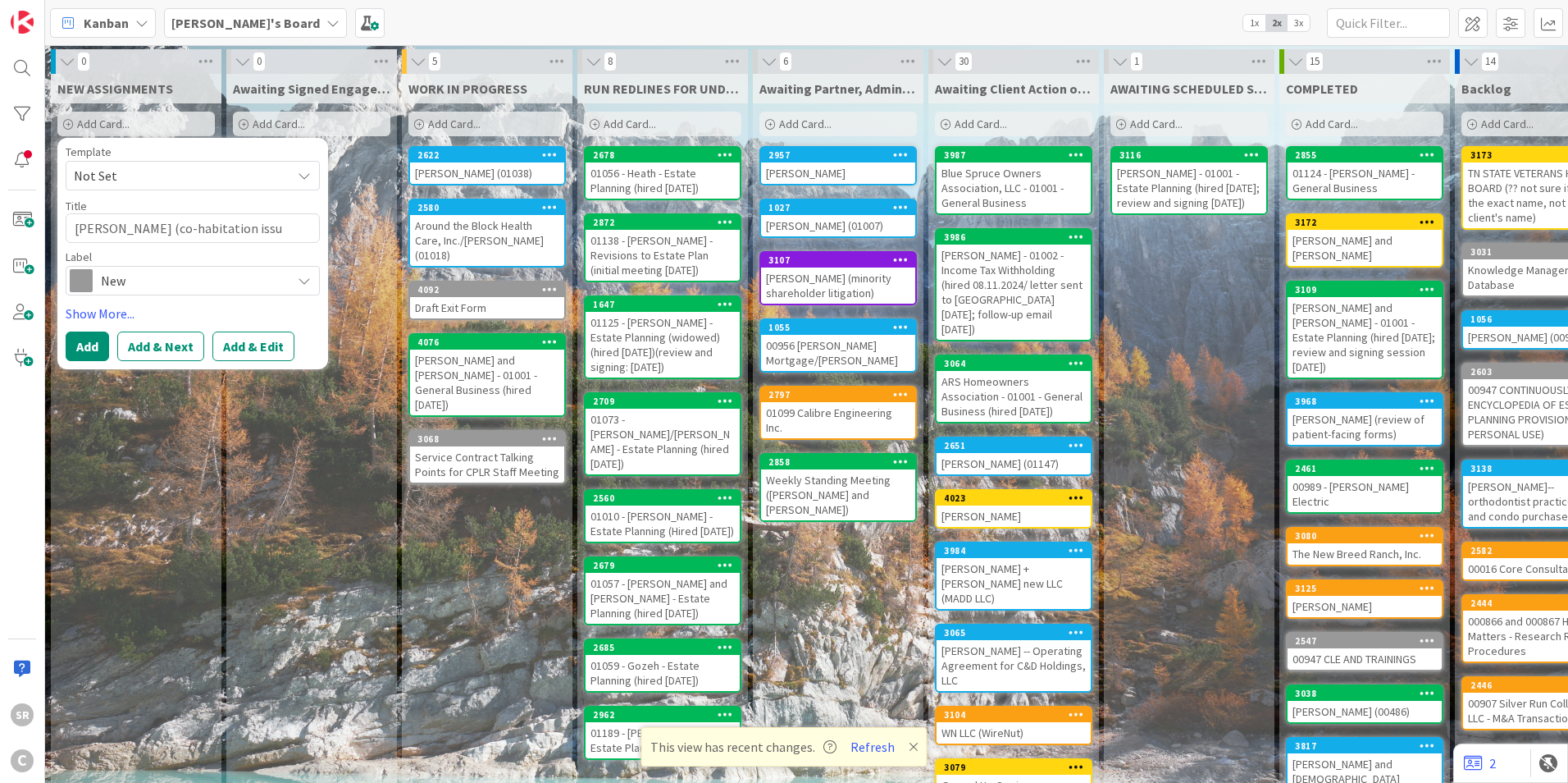
type textarea "[PERSON_NAME] (co-habitation issue"
type textarea "x"
type textarea "[PERSON_NAME] (co-habitation issue)"
click at [302, 283] on icon at bounding box center [304, 281] width 13 height 13
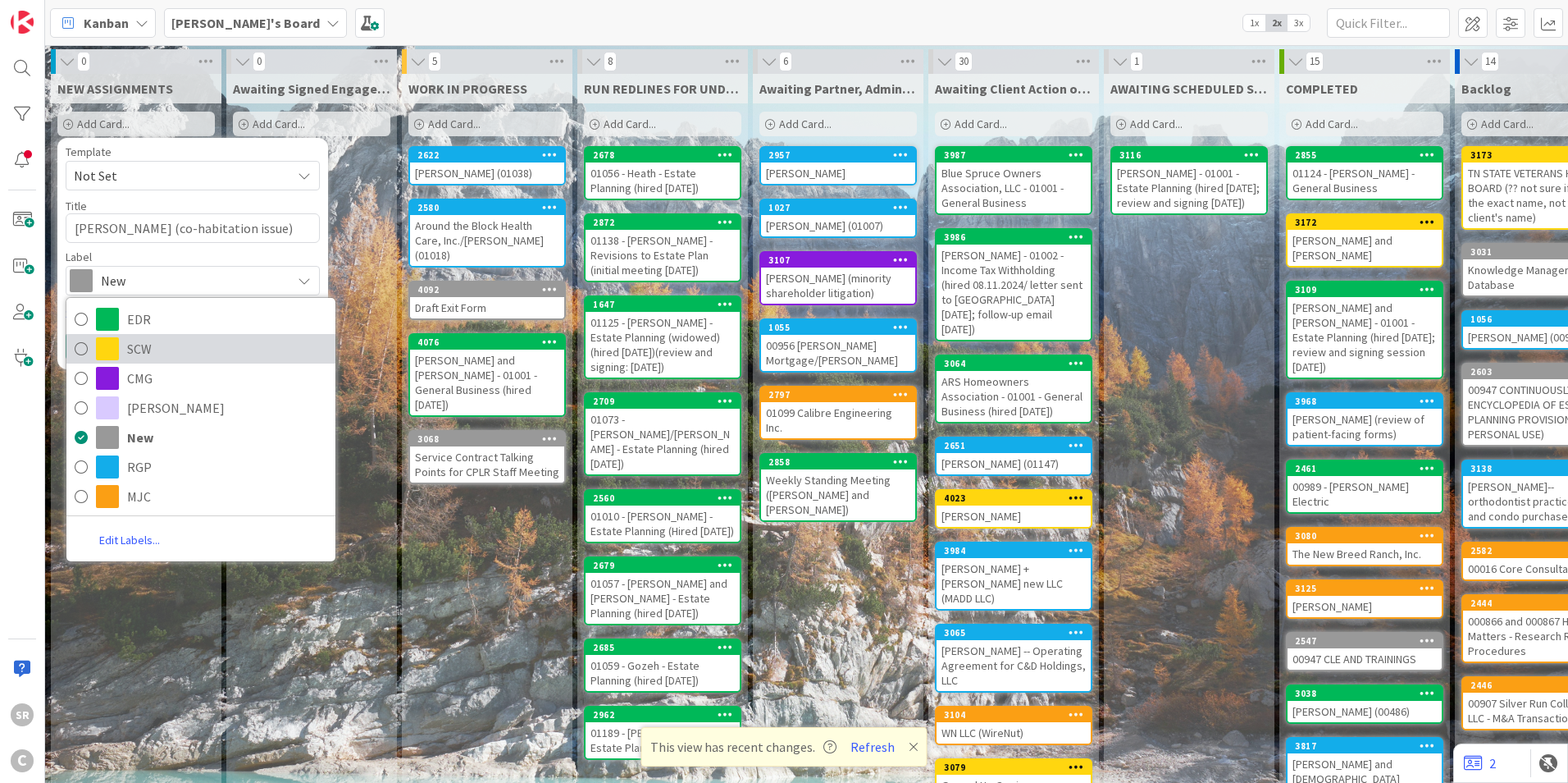
click at [263, 351] on span "SCW" at bounding box center [227, 349] width 200 height 25
type textarea "x"
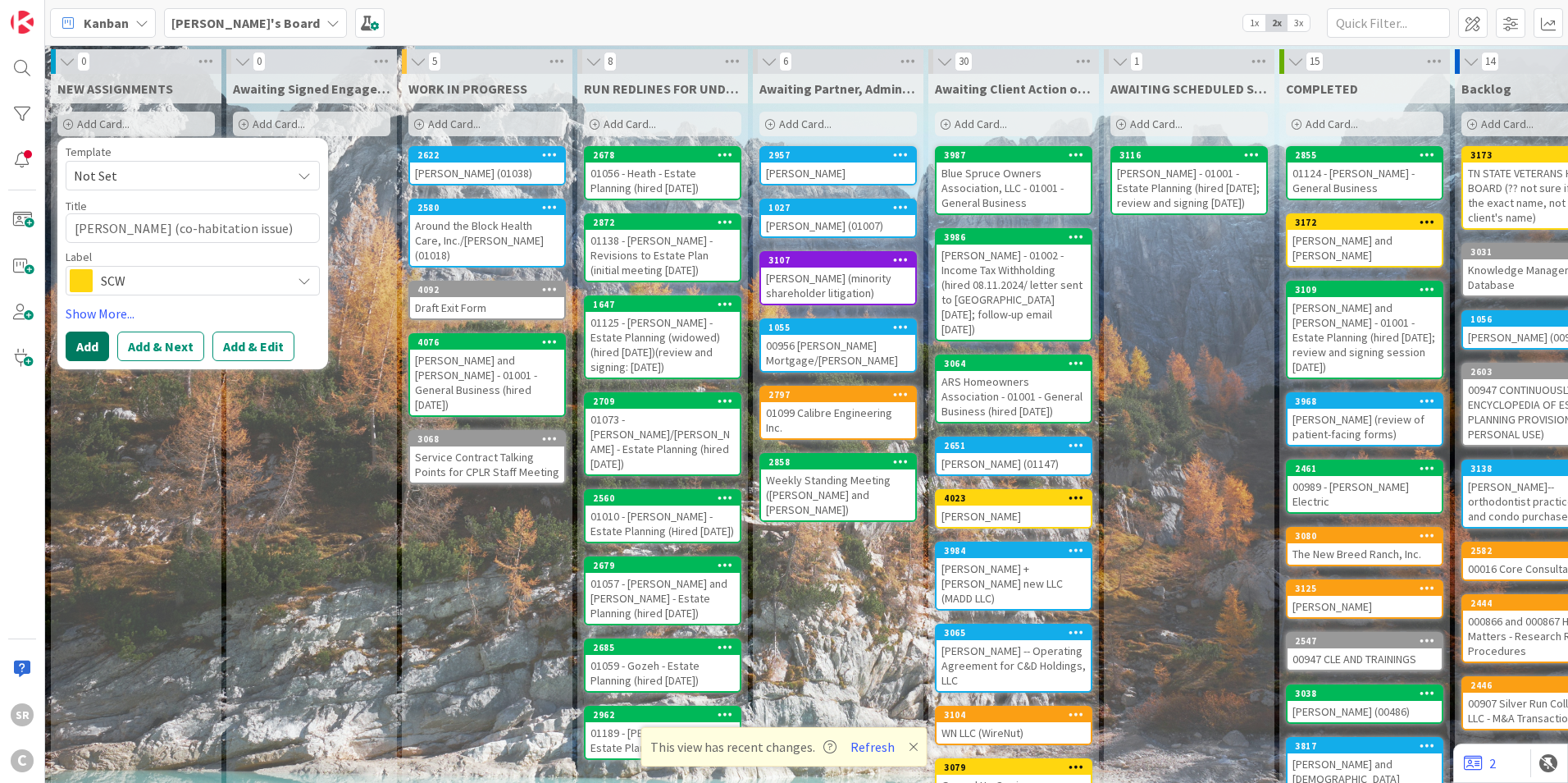
click at [81, 349] on button "Add" at bounding box center [87, 345] width 44 height 29
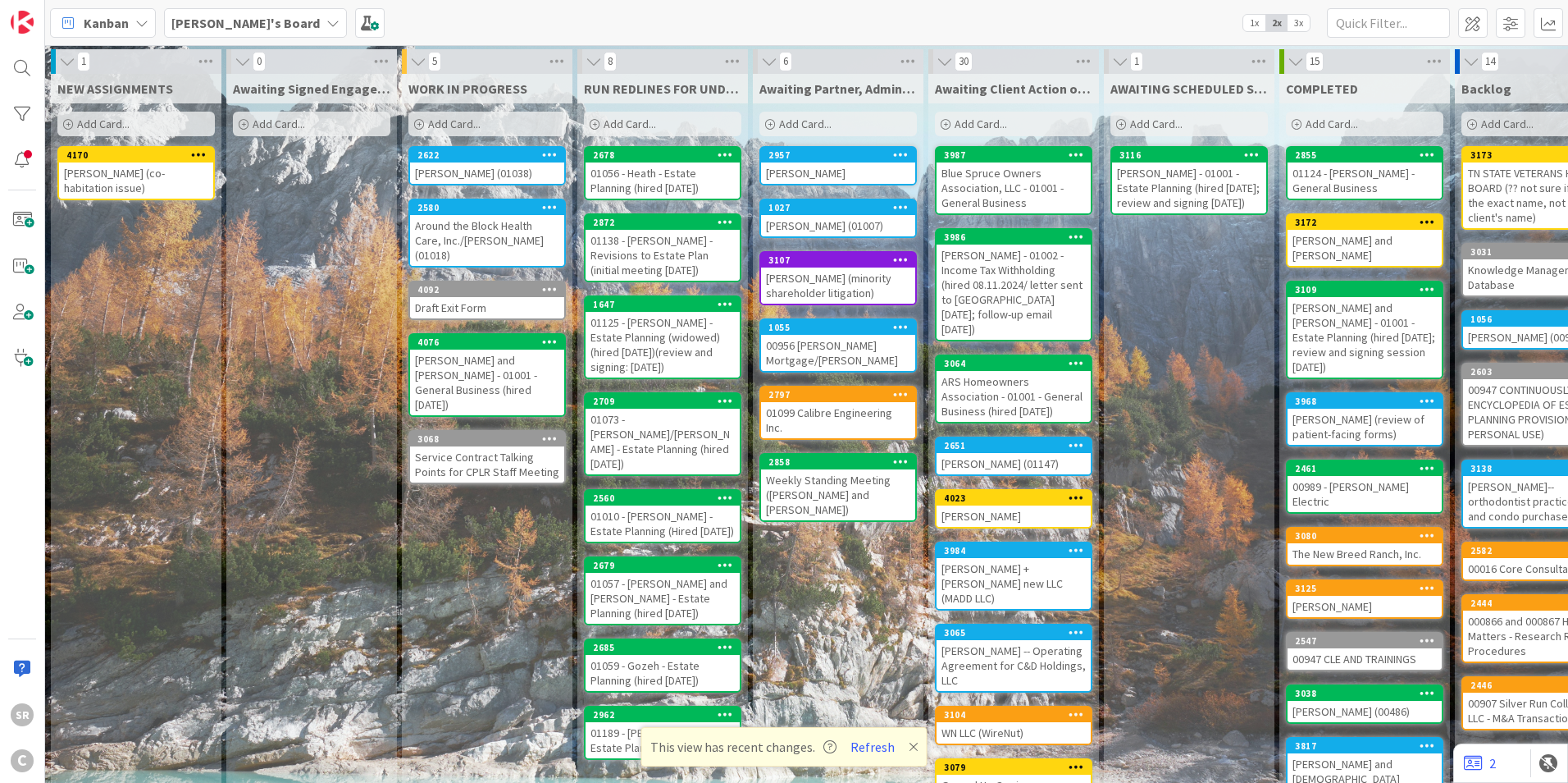
click at [173, 171] on div "[PERSON_NAME] (co-habitation issue)" at bounding box center [136, 181] width 154 height 36
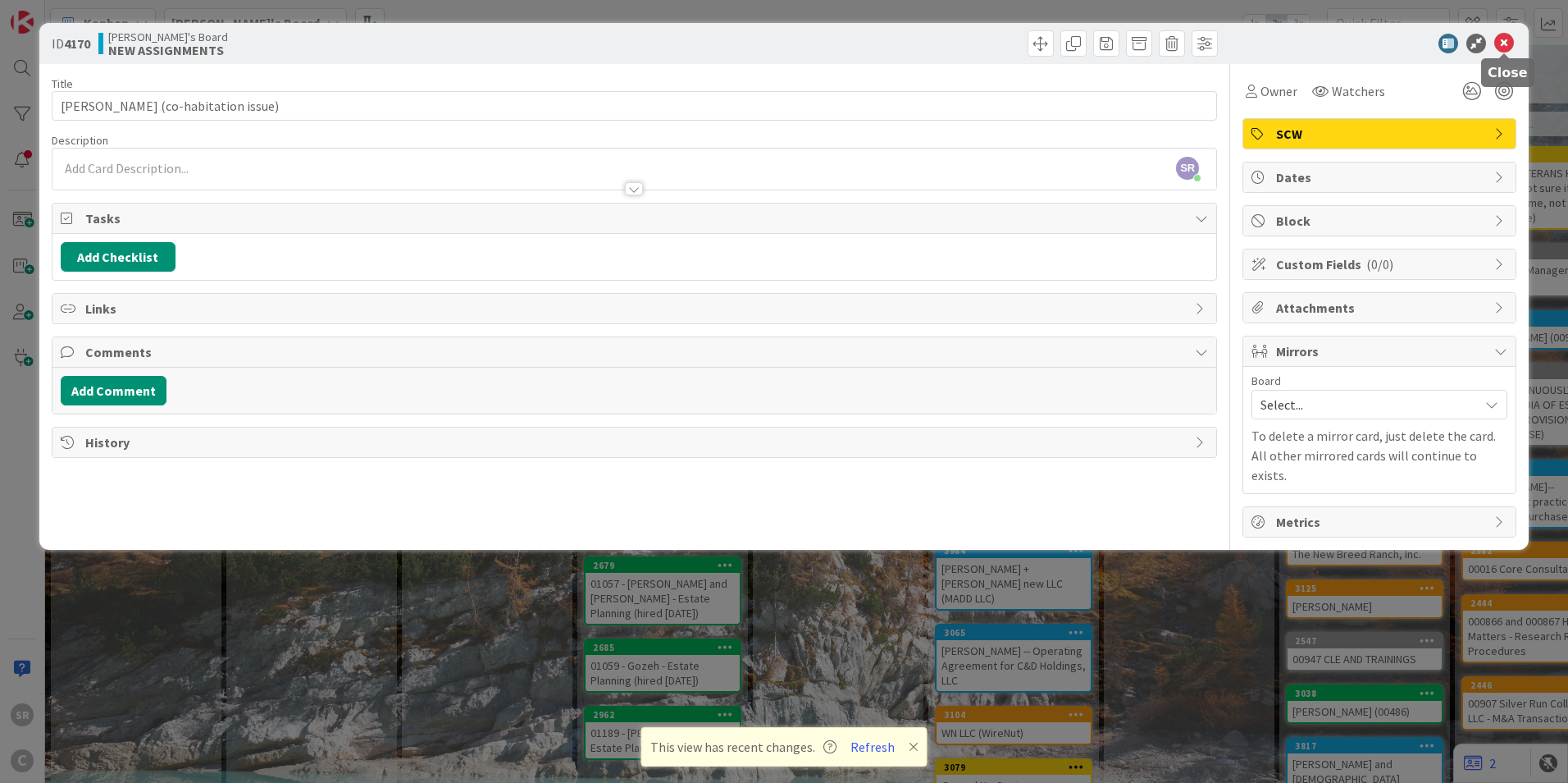
click at [1503, 40] on icon at bounding box center [1503, 43] width 20 height 20
